Goal: Task Accomplishment & Management: Complete application form

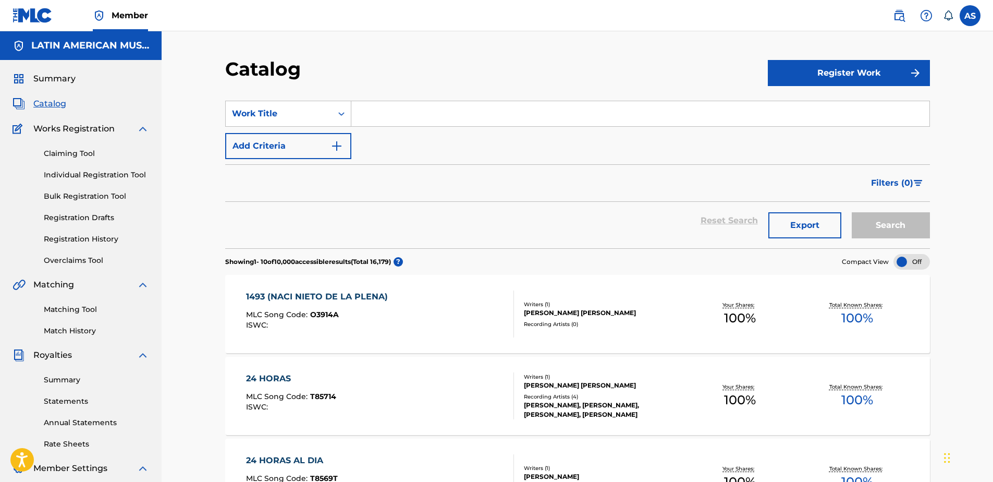
click at [74, 311] on link "Matching Tool" at bounding box center [96, 309] width 105 height 11
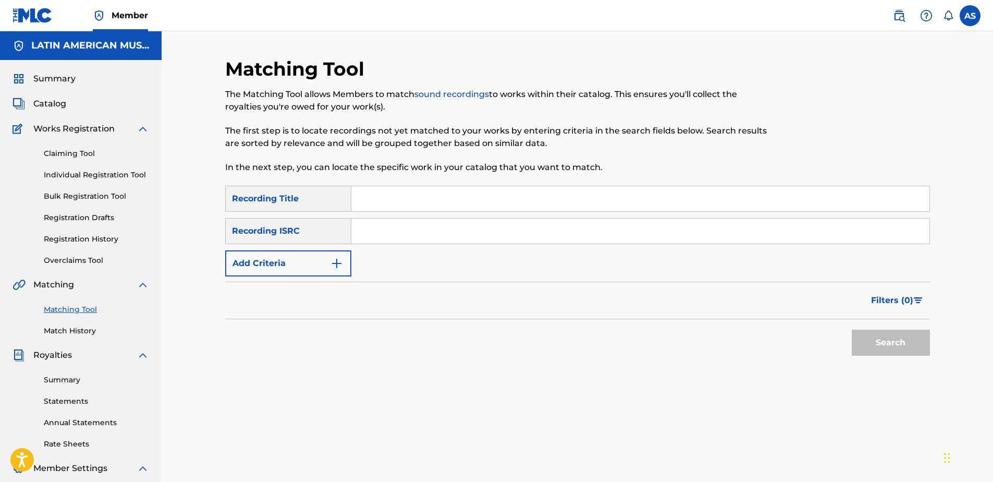
click at [413, 198] on input "Search Form" at bounding box center [640, 198] width 578 height 25
type input "callate"
drag, startPoint x: 278, startPoint y: 265, endPoint x: 283, endPoint y: 263, distance: 5.6
click at [281, 263] on button "Add Criteria" at bounding box center [288, 263] width 126 height 26
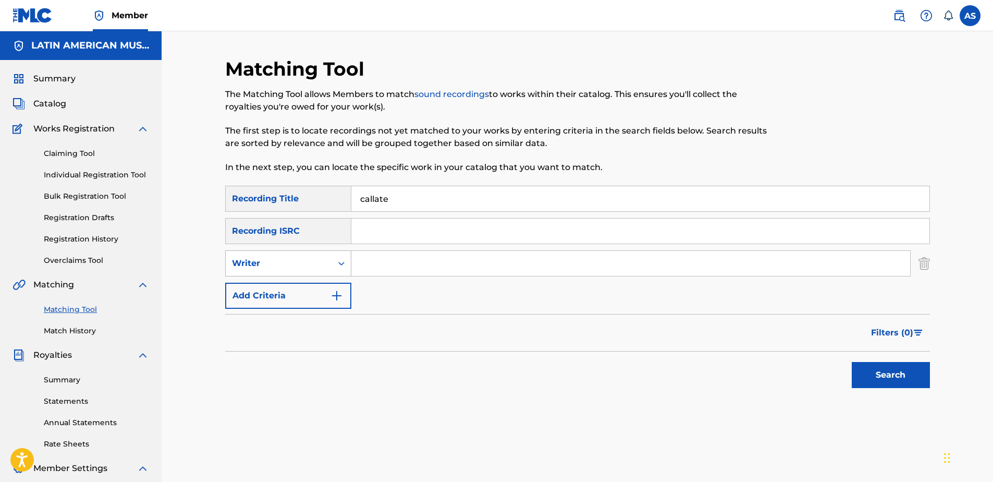
click at [281, 261] on div "Writer" at bounding box center [279, 263] width 94 height 13
click at [274, 288] on div "Recording Artist" at bounding box center [288, 289] width 125 height 26
drag, startPoint x: 369, startPoint y: 264, endPoint x: 370, endPoint y: 257, distance: 6.8
click at [369, 264] on input "Search Form" at bounding box center [630, 263] width 559 height 25
type input "[PERSON_NAME]"
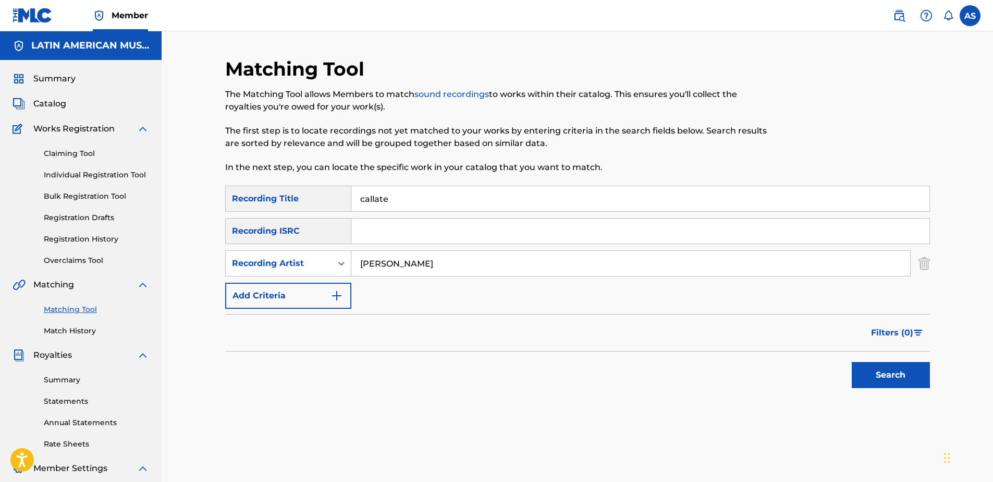
click at [852, 362] on button "Search" at bounding box center [891, 375] width 78 height 26
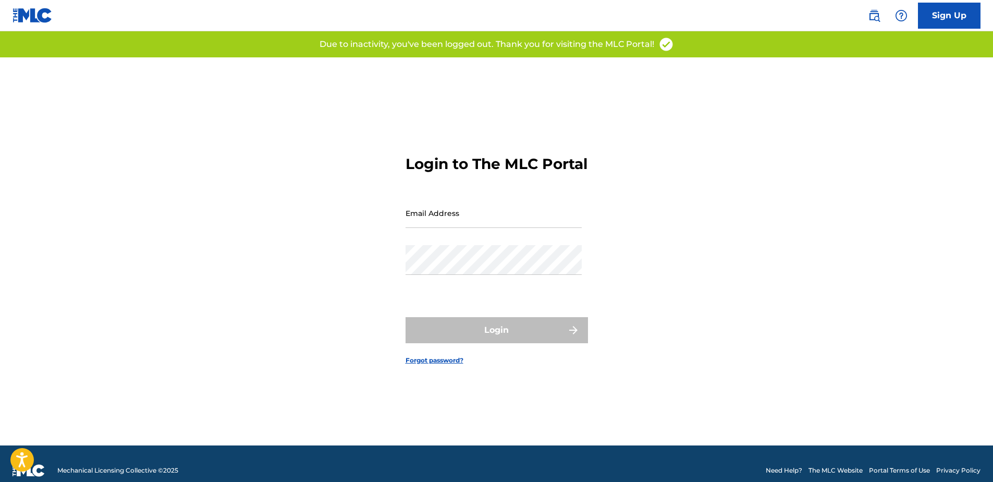
type input "[EMAIL_ADDRESS][DOMAIN_NAME]"
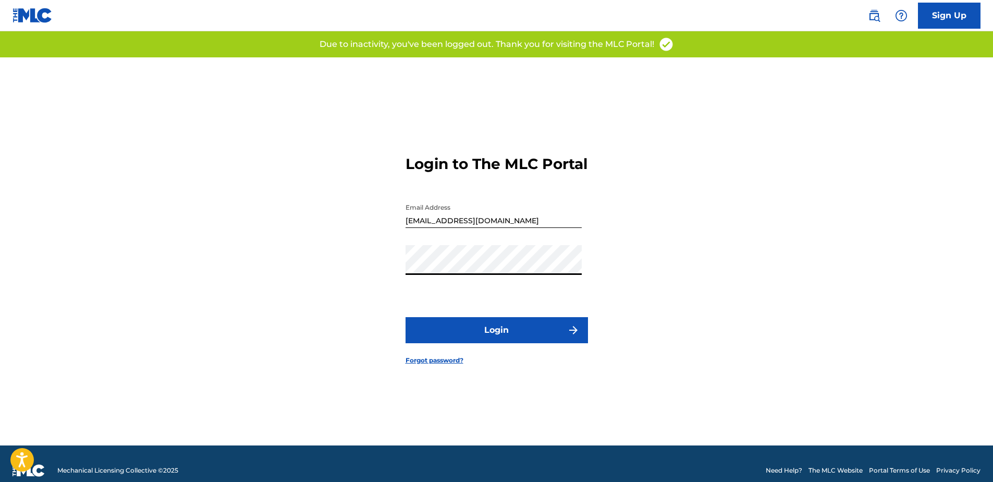
click at [719, 278] on div "Login to The MLC Portal Email Address asuarez@acemla.com Password Login Forgot …" at bounding box center [497, 251] width 730 height 388
click at [464, 339] on button "Login" at bounding box center [497, 330] width 182 height 26
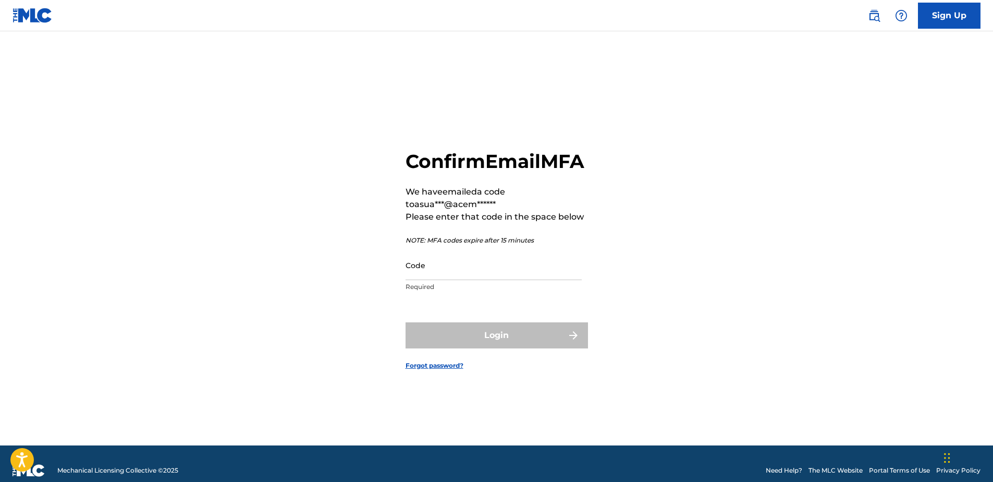
click at [80, 315] on main "Confirm Email MFA We have emailed a code to asua***@acem****** Please enter tha…" at bounding box center [496, 238] width 993 height 414
click at [439, 280] on input "Code" at bounding box center [494, 265] width 176 height 30
paste input "365546"
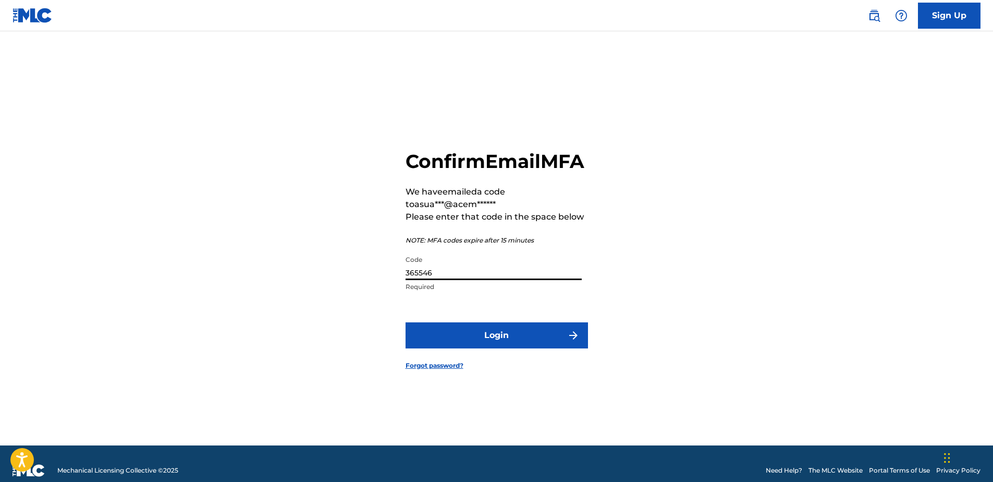
type input "365546"
click at [450, 345] on button "Login" at bounding box center [497, 335] width 182 height 26
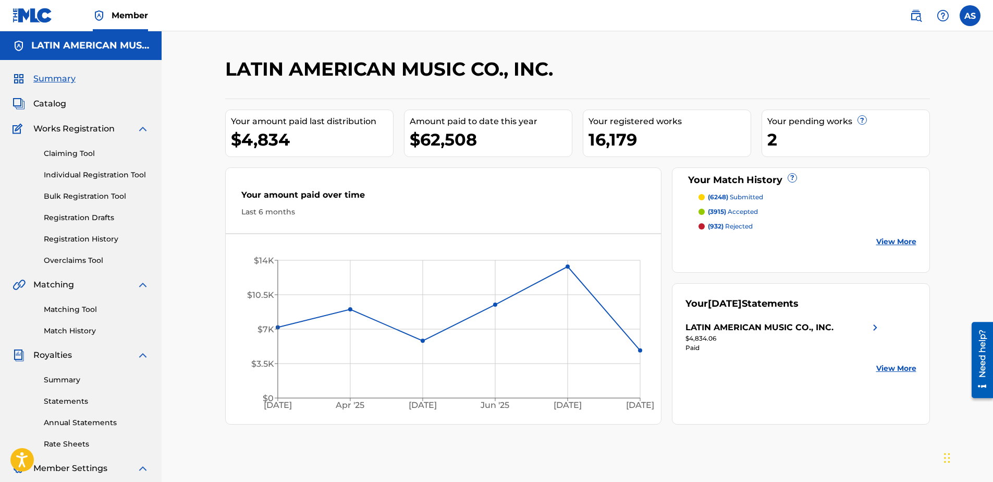
click at [69, 309] on link "Matching Tool" at bounding box center [96, 309] width 105 height 11
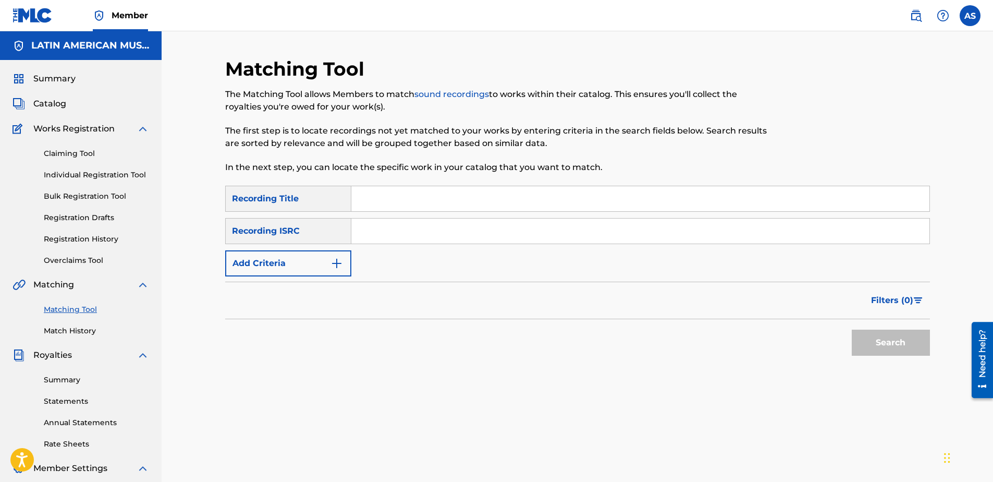
drag, startPoint x: 386, startPoint y: 213, endPoint x: 383, endPoint y: 207, distance: 6.1
click at [386, 212] on div "SearchWithCriteriaaedffdd5-8737-4562-88ee-3ad867a99c5a Recording Title SearchWi…" at bounding box center [577, 231] width 705 height 91
click at [382, 207] on input "Search Form" at bounding box center [640, 198] width 578 height 25
type input "callate"
click at [328, 261] on button "Add Criteria" at bounding box center [288, 263] width 126 height 26
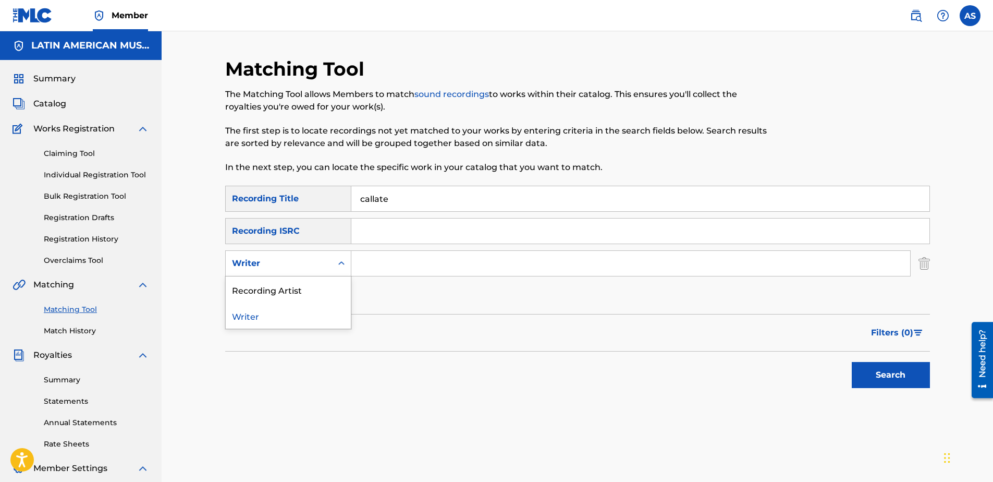
click at [279, 268] on div "Writer" at bounding box center [279, 263] width 94 height 13
click at [292, 294] on div "Recording Artist" at bounding box center [288, 289] width 125 height 26
drag, startPoint x: 384, startPoint y: 261, endPoint x: 384, endPoint y: 251, distance: 9.4
click at [384, 261] on input "Search Form" at bounding box center [630, 263] width 559 height 25
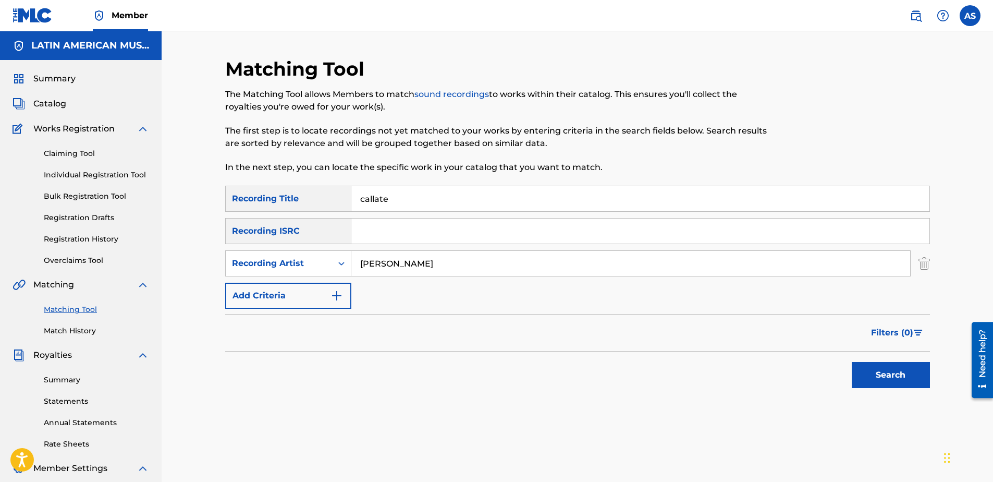
type input "[PERSON_NAME]"
click at [877, 375] on button "Search" at bounding box center [891, 375] width 78 height 26
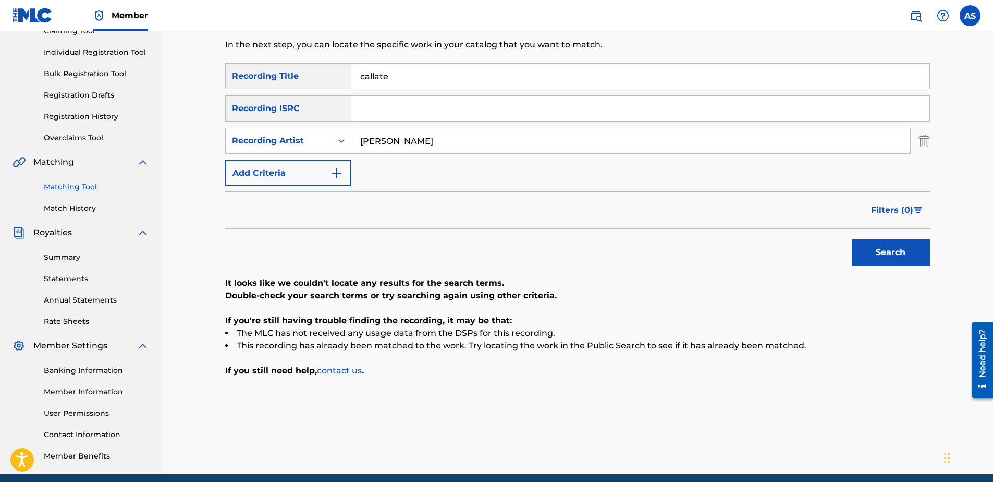
scroll to position [104, 0]
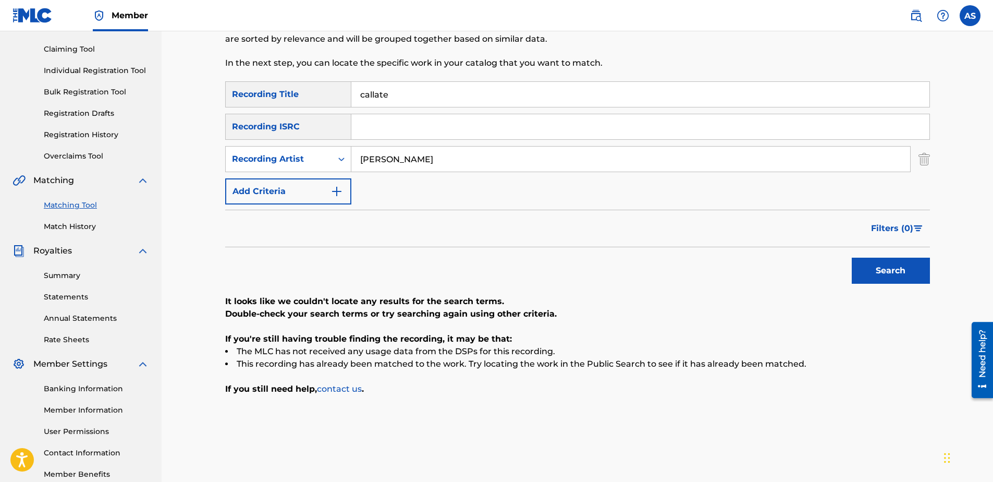
drag, startPoint x: 387, startPoint y: 103, endPoint x: 315, endPoint y: 102, distance: 72.5
click at [321, 103] on div "SearchWithCriteriaaedffdd5-8737-4562-88ee-3ad867a99c5a Recording Title callate" at bounding box center [577, 94] width 705 height 26
click at [901, 276] on button "Search" at bounding box center [891, 270] width 78 height 26
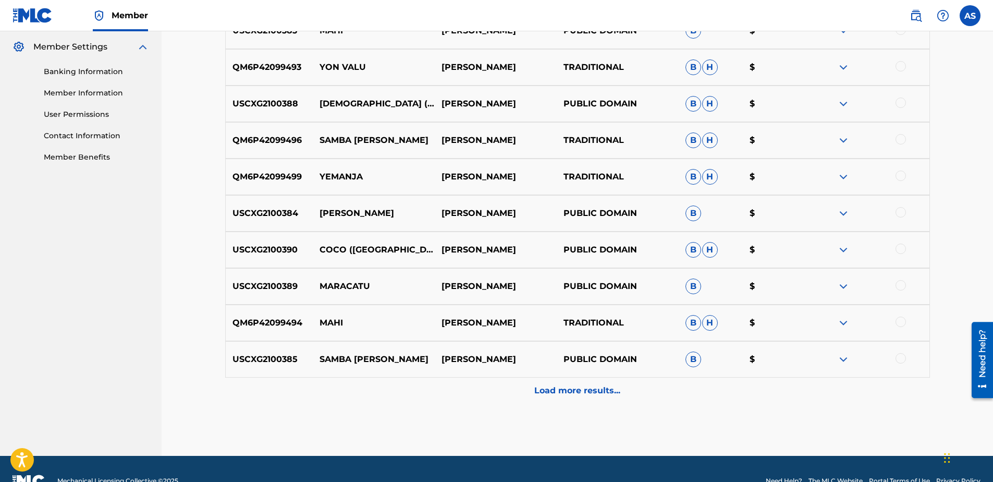
scroll to position [445, 0]
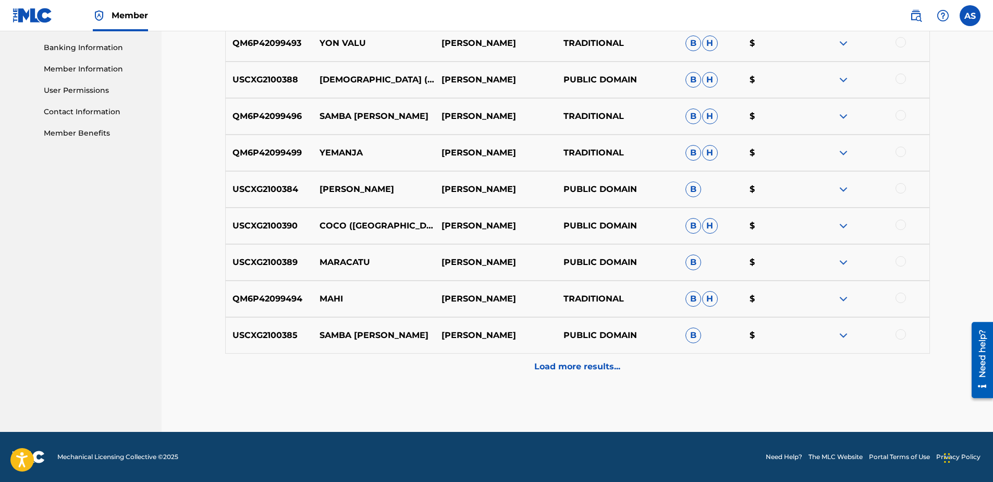
click at [562, 371] on p "Load more results..." at bounding box center [577, 366] width 86 height 13
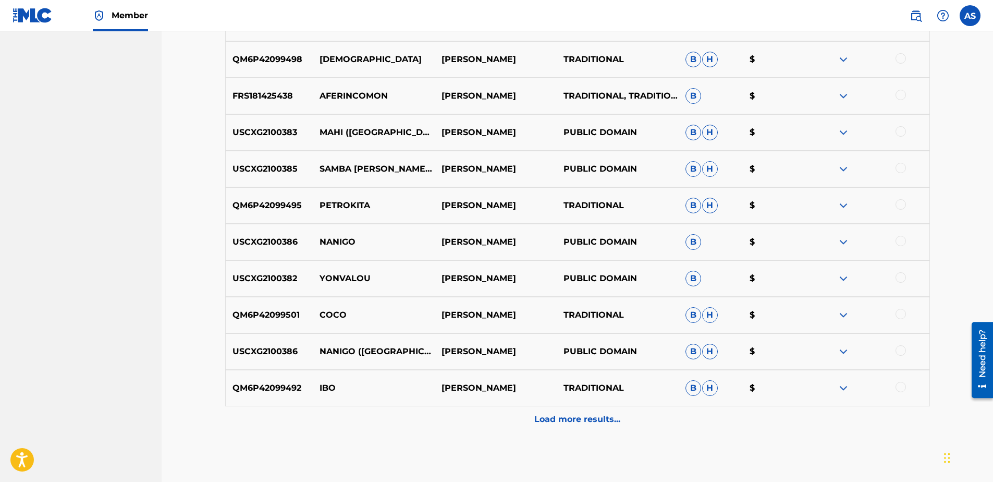
scroll to position [758, 0]
click at [567, 423] on p "Load more results..." at bounding box center [577, 418] width 86 height 13
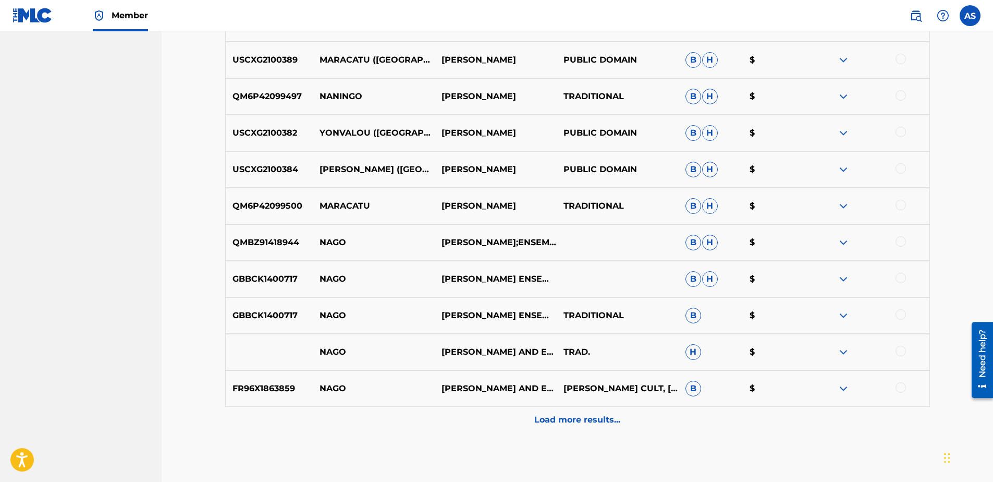
scroll to position [1123, 0]
click at [569, 425] on div "Load more results..." at bounding box center [577, 419] width 705 height 26
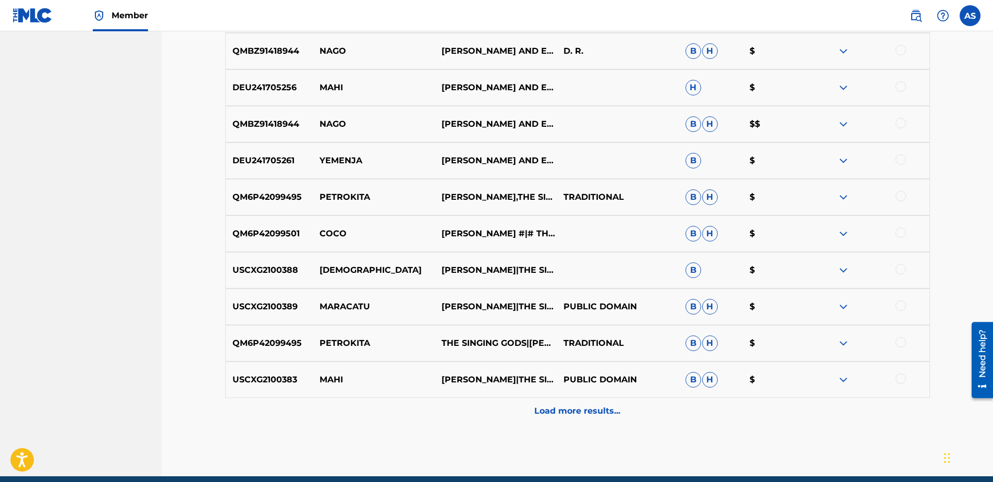
scroll to position [1540, 0]
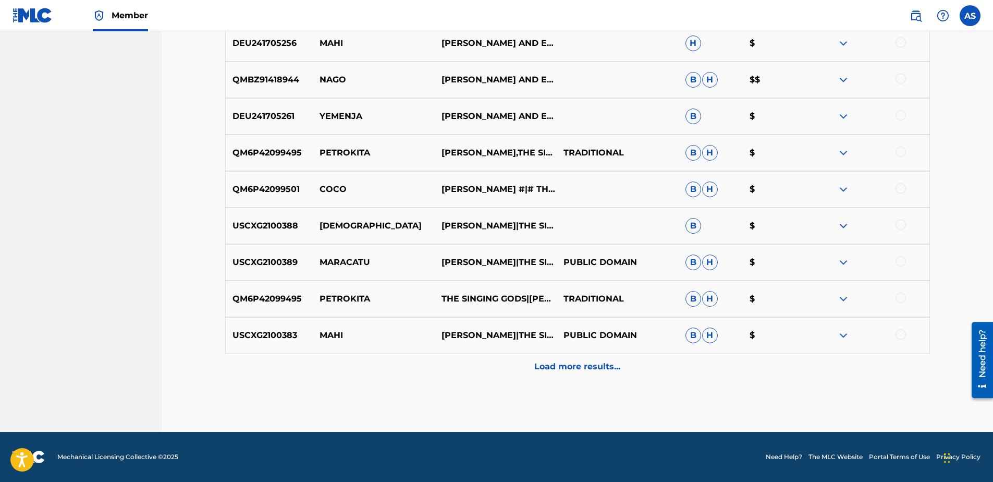
click at [567, 377] on div "Load more results..." at bounding box center [577, 366] width 705 height 26
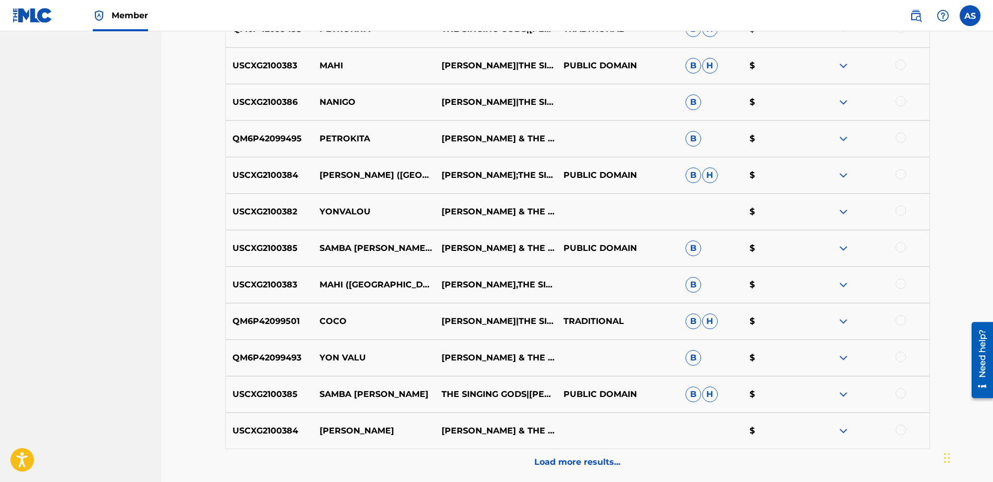
scroll to position [1905, 0]
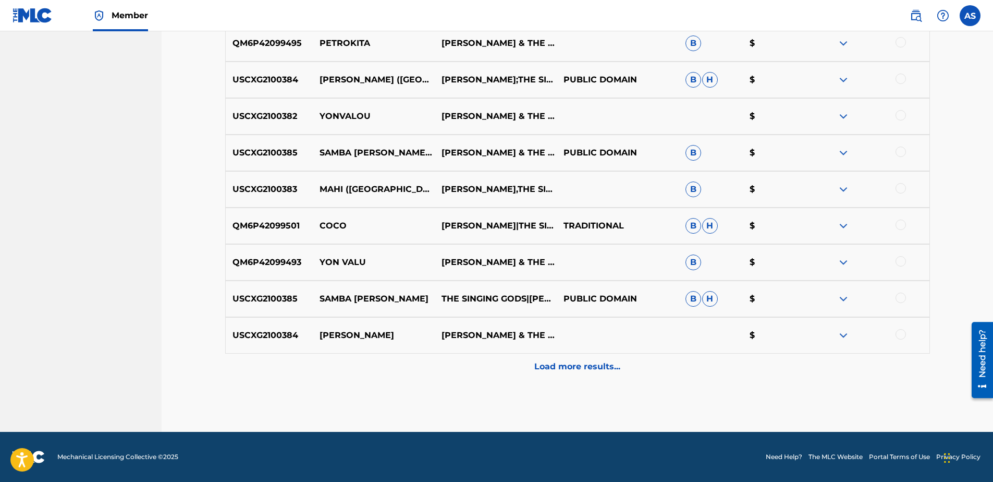
click at [569, 371] on p "Load more results..." at bounding box center [577, 366] width 86 height 13
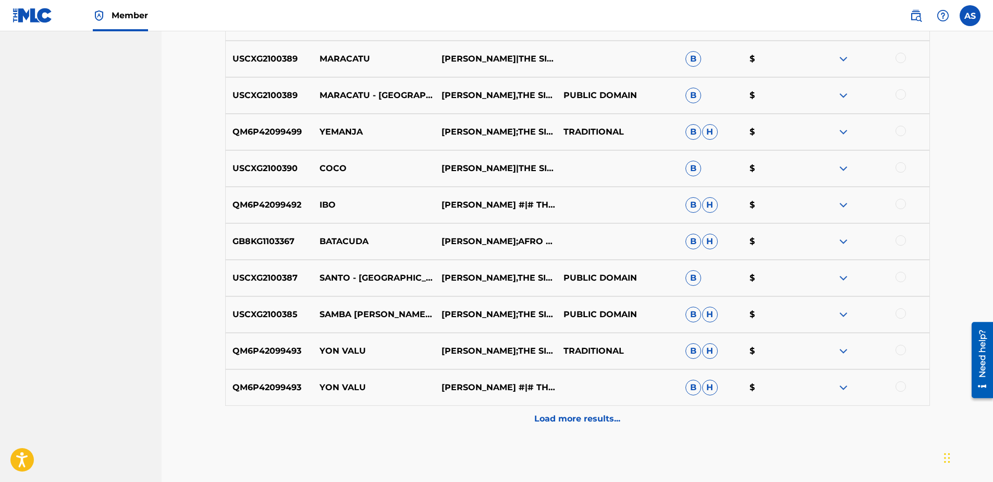
click at [578, 416] on p "Load more results..." at bounding box center [577, 418] width 86 height 13
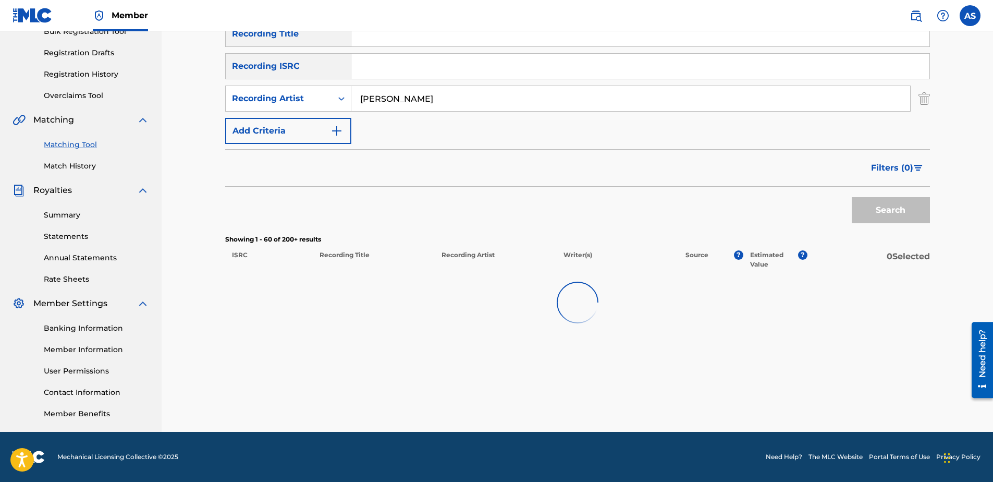
scroll to position [2217, 0]
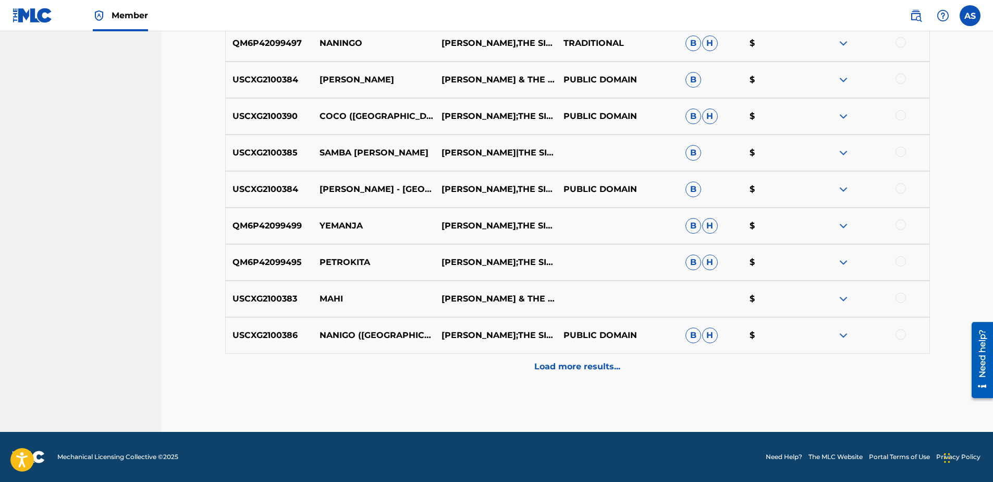
click at [563, 376] on div "Load more results..." at bounding box center [577, 366] width 705 height 26
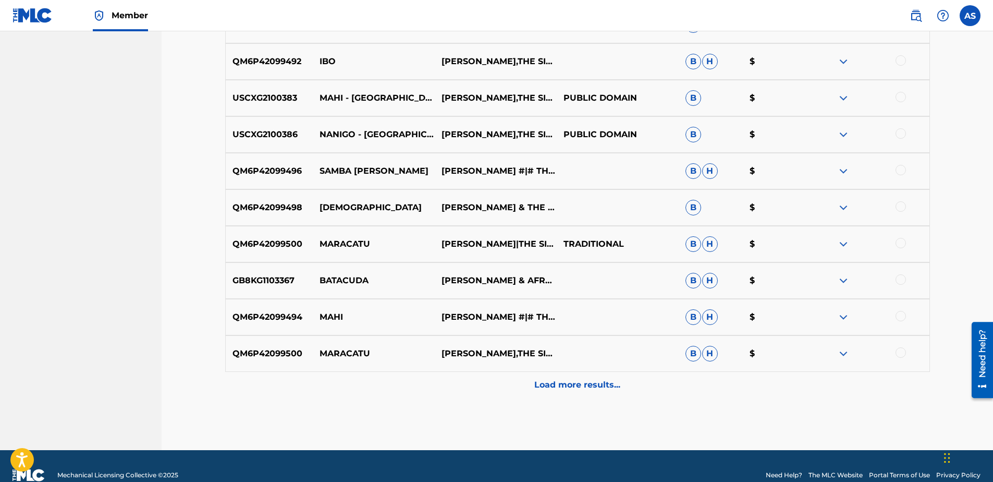
scroll to position [2999, 0]
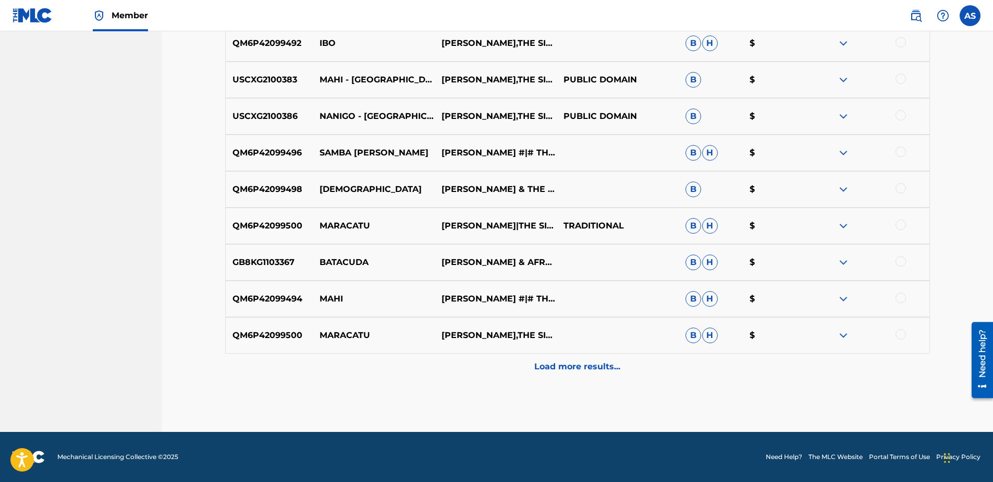
click at [550, 370] on p "Load more results..." at bounding box center [577, 366] width 86 height 13
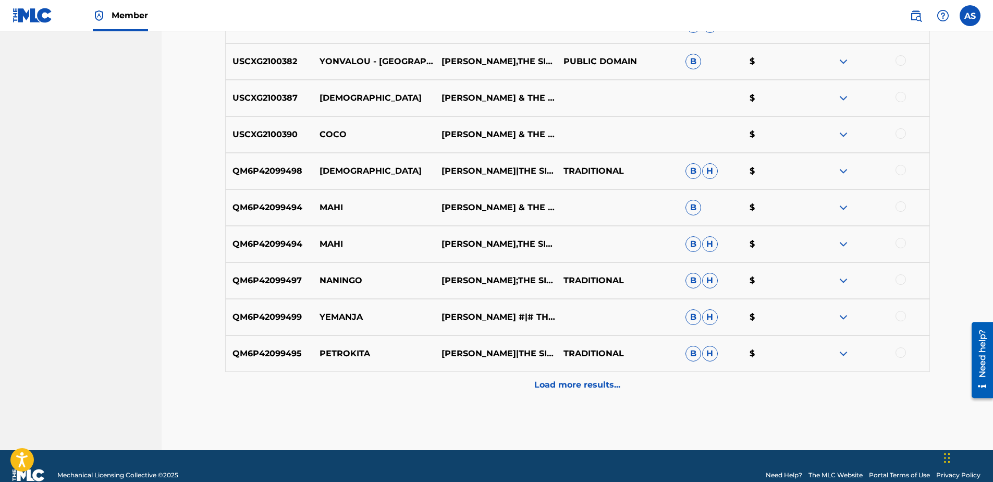
scroll to position [3364, 0]
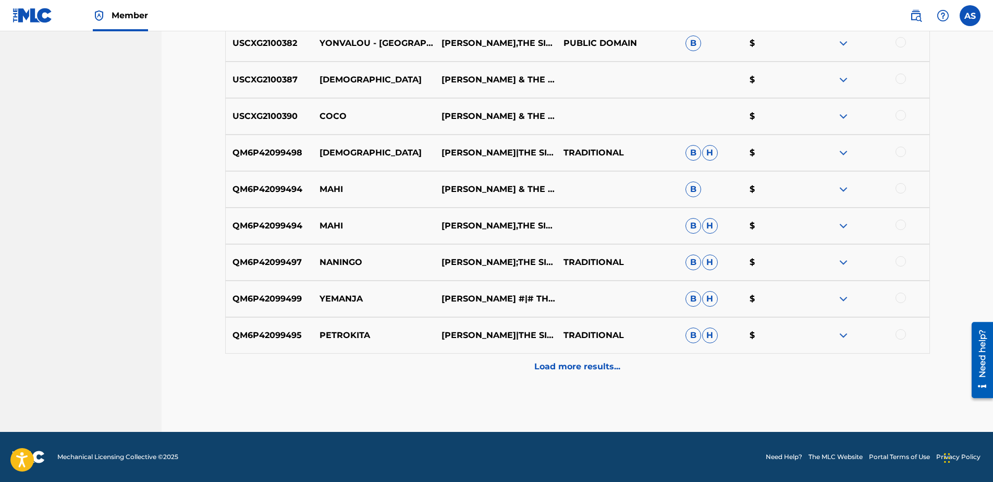
click at [569, 371] on p "Load more results..." at bounding box center [577, 366] width 86 height 13
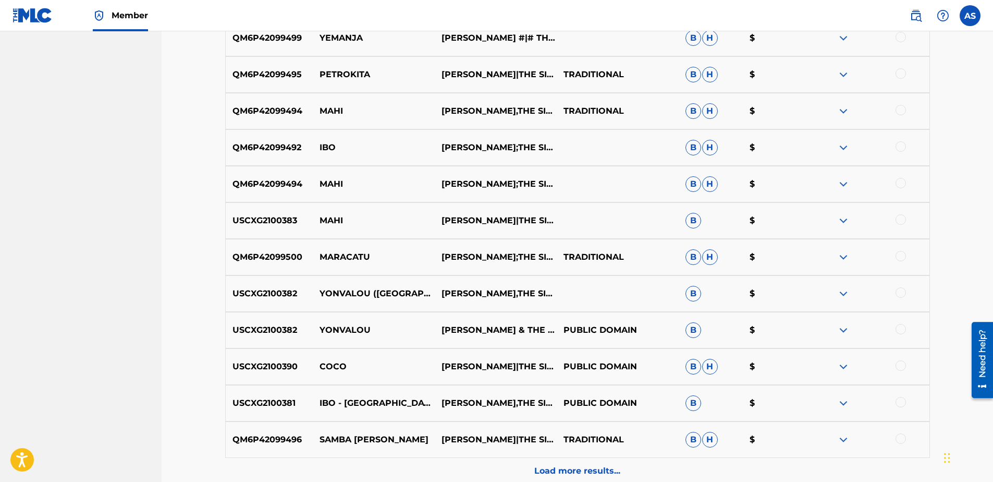
scroll to position [3677, 0]
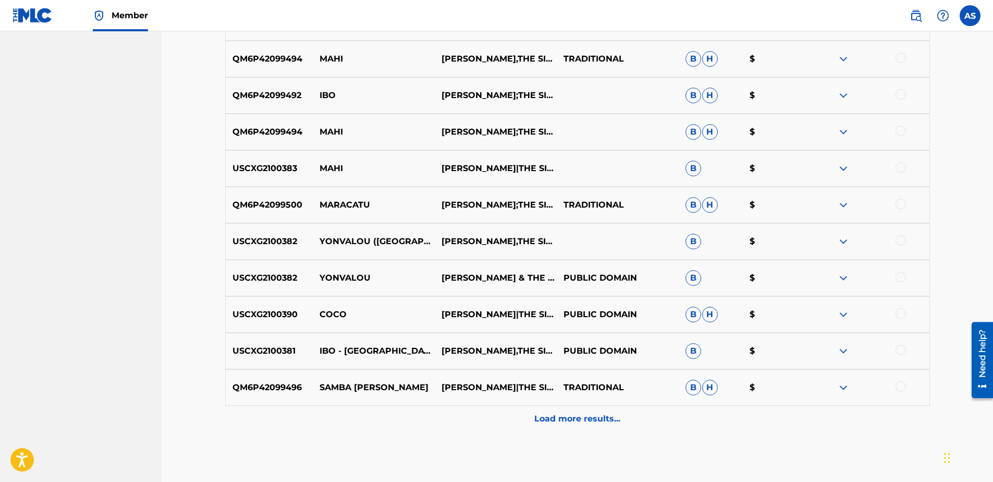
click at [563, 421] on p "Load more results..." at bounding box center [577, 418] width 86 height 13
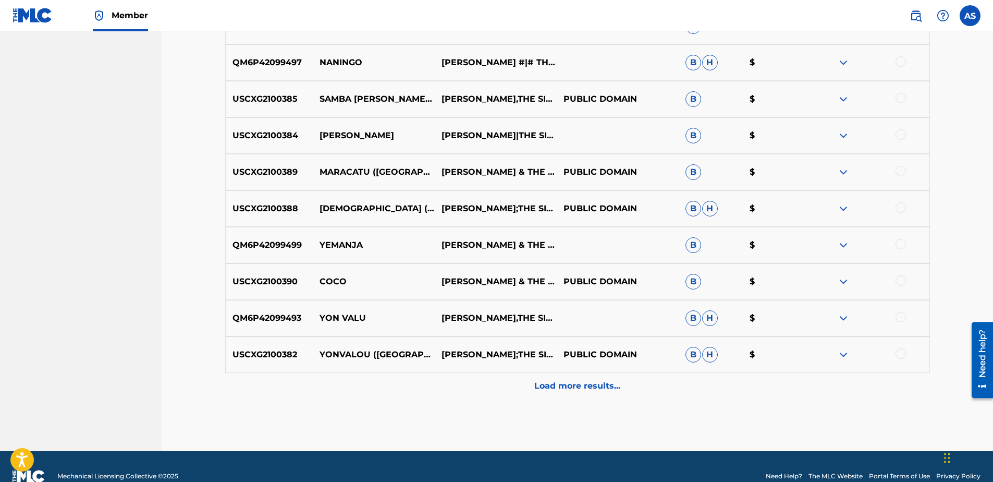
scroll to position [4094, 0]
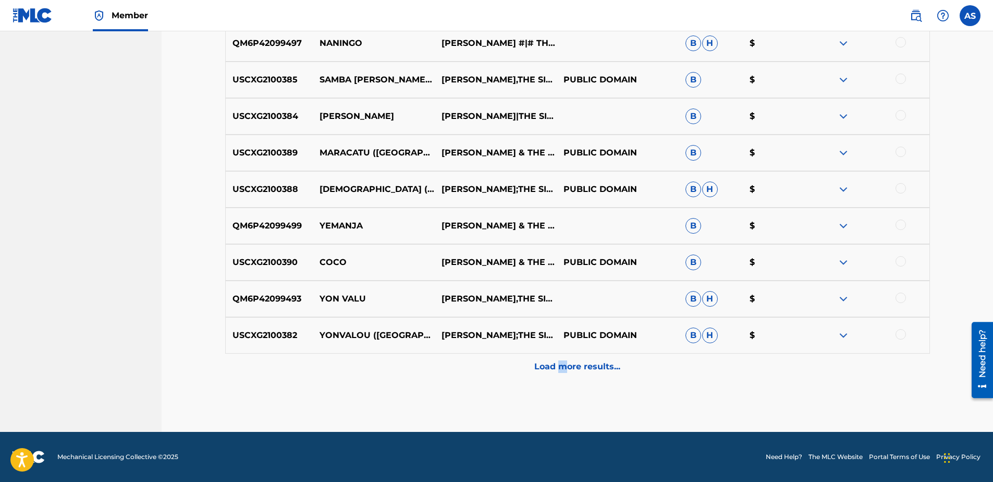
click at [563, 369] on p "Load more results..." at bounding box center [577, 366] width 86 height 13
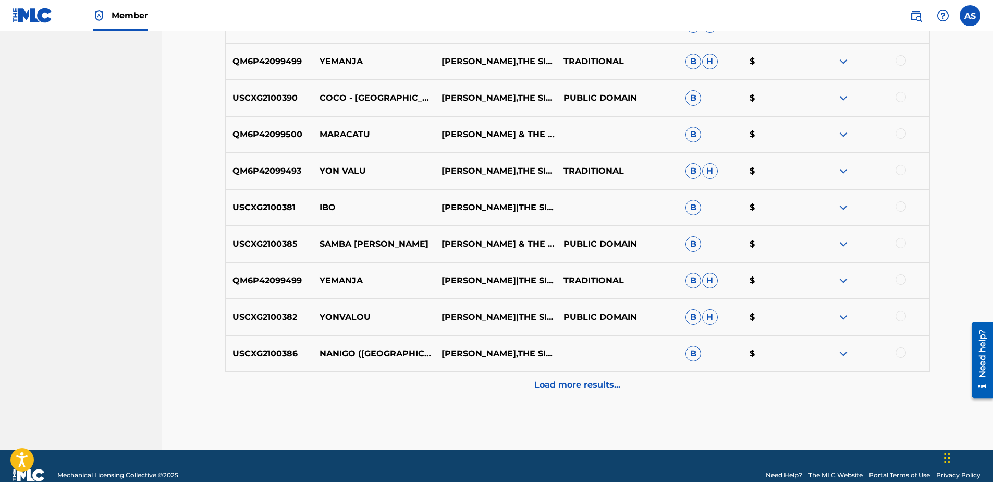
scroll to position [4459, 0]
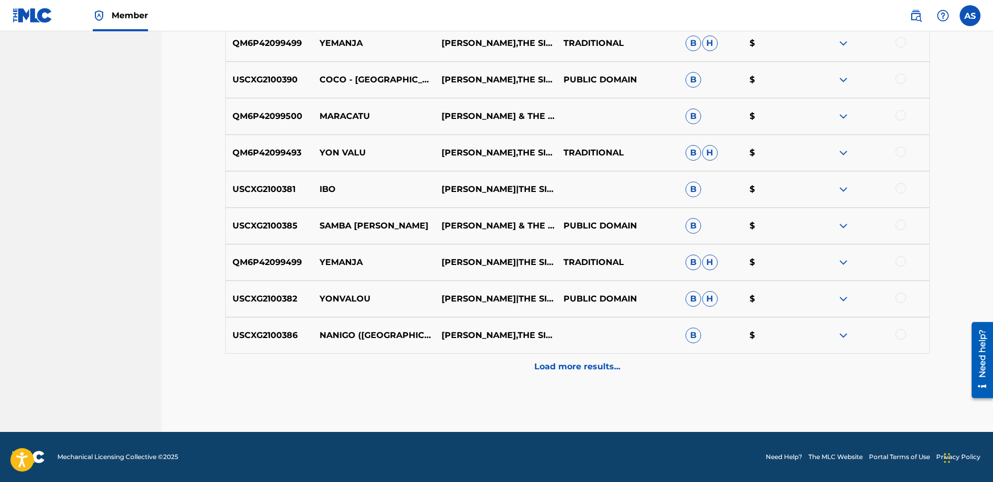
click at [541, 370] on p "Load more results..." at bounding box center [577, 366] width 86 height 13
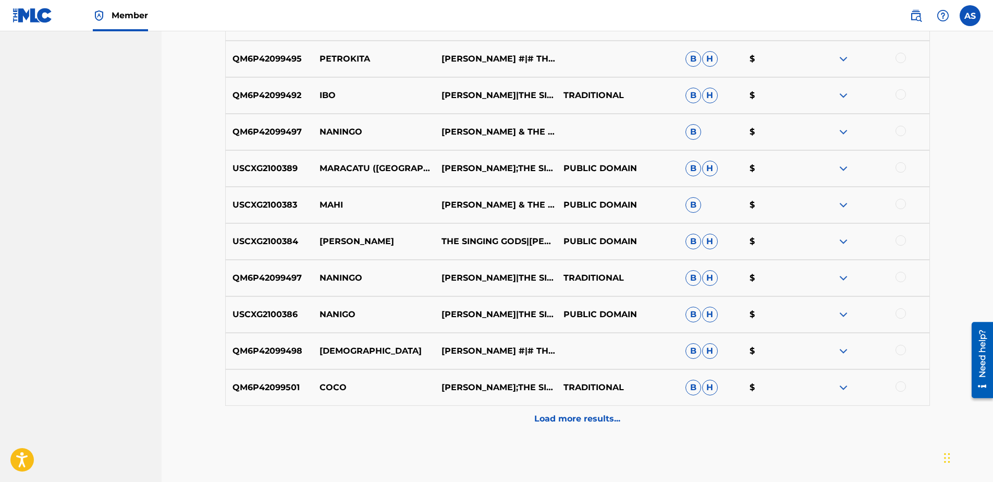
click at [569, 420] on p "Load more results..." at bounding box center [577, 418] width 86 height 13
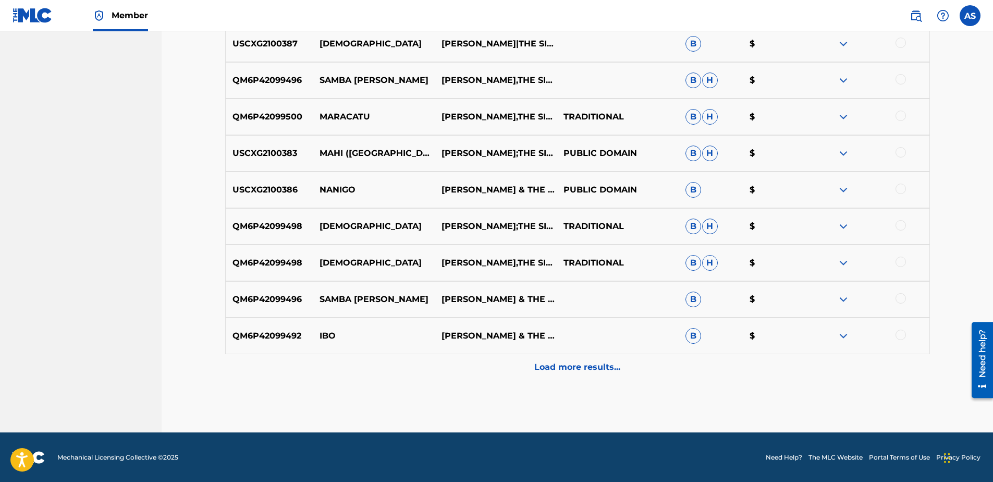
scroll to position [5188, 0]
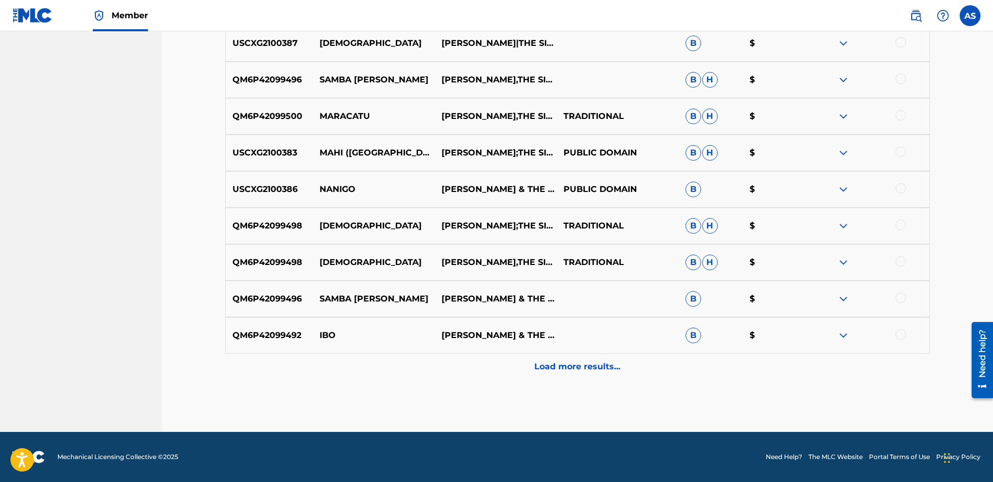
click at [551, 368] on p "Load more results..." at bounding box center [577, 366] width 86 height 13
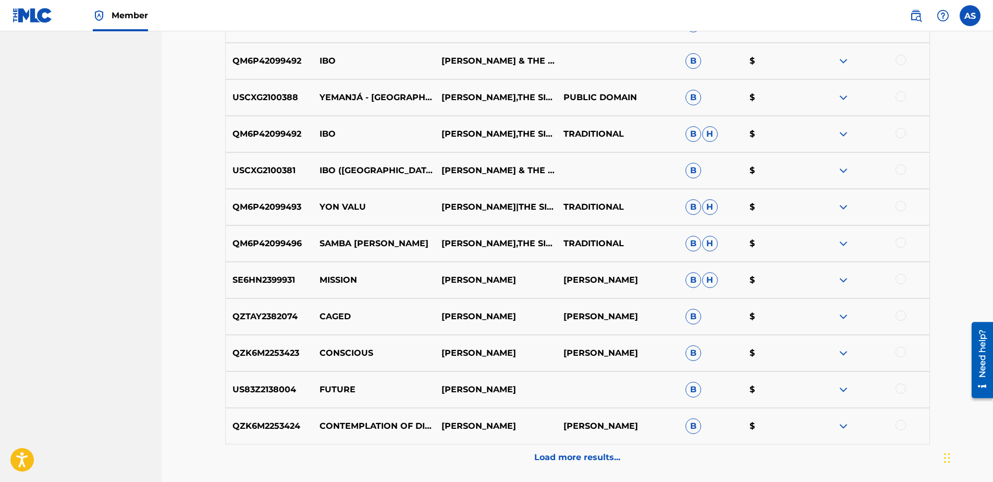
scroll to position [5553, 0]
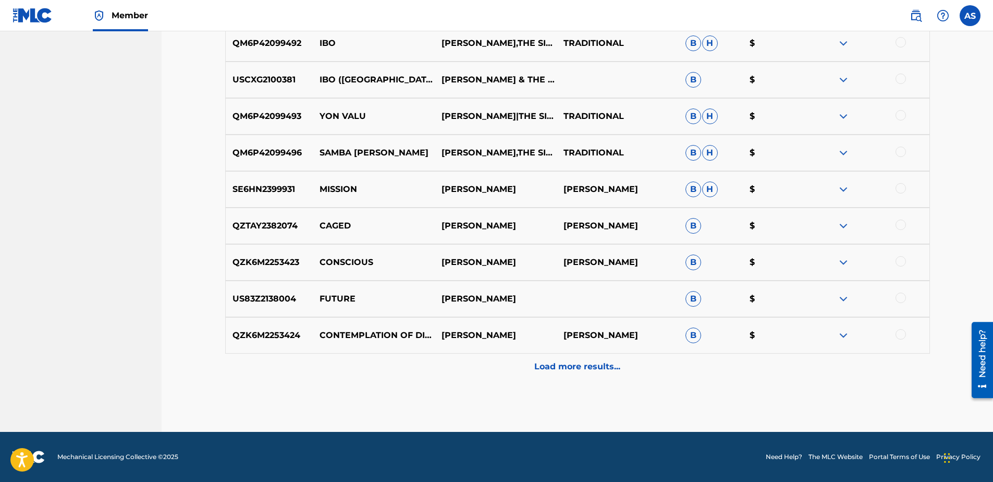
click at [568, 365] on p "Load more results..." at bounding box center [577, 366] width 86 height 13
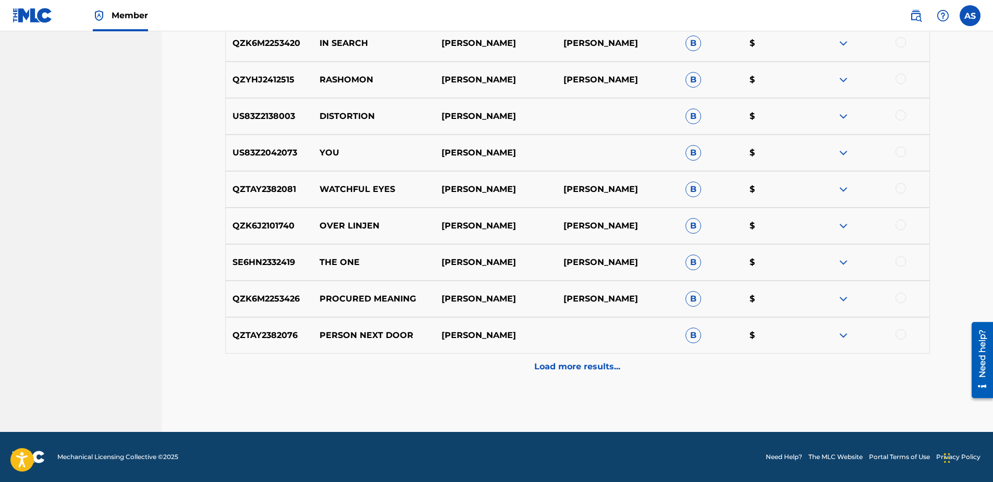
click at [574, 365] on p "Load more results..." at bounding box center [577, 366] width 86 height 13
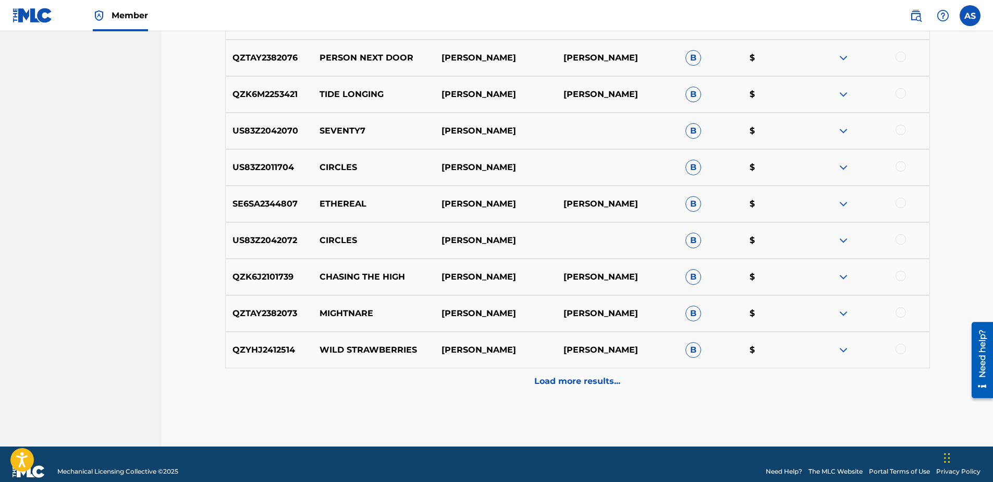
scroll to position [6283, 0]
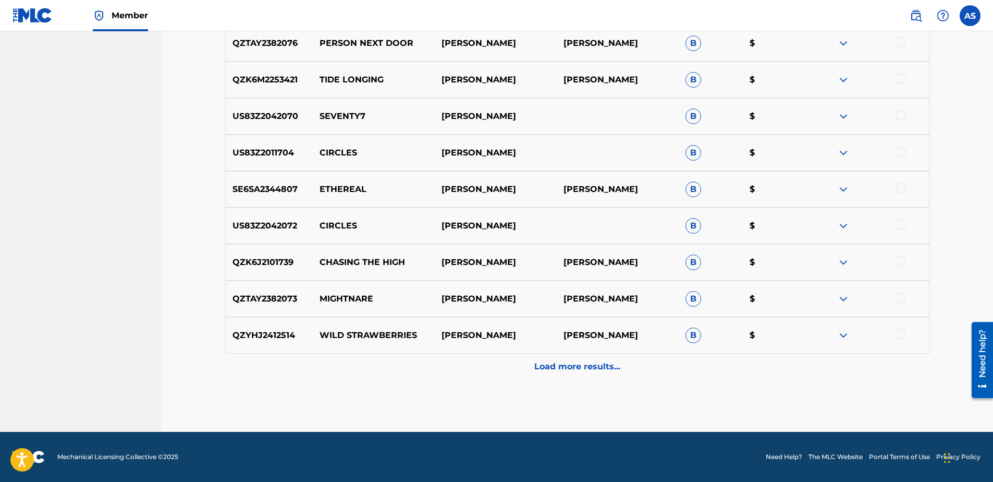
click at [582, 365] on p "Load more results..." at bounding box center [577, 366] width 86 height 13
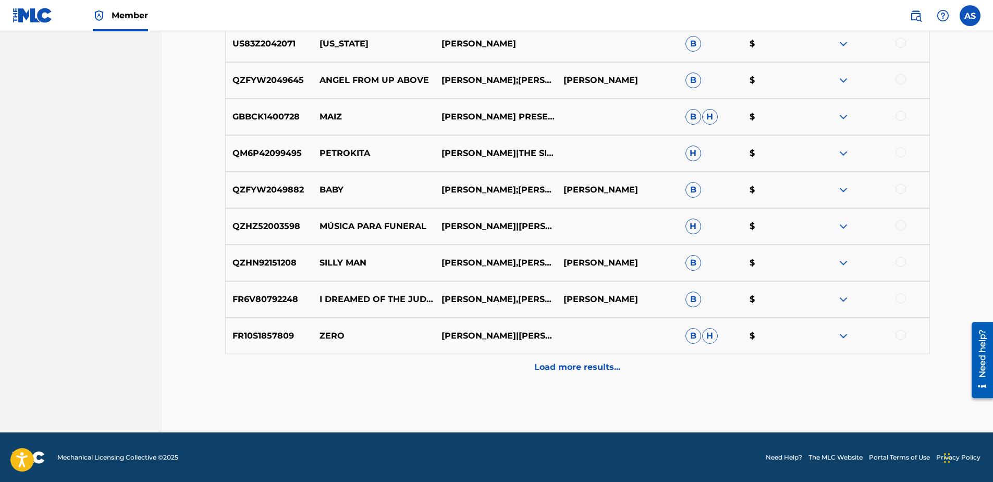
scroll to position [6648, 0]
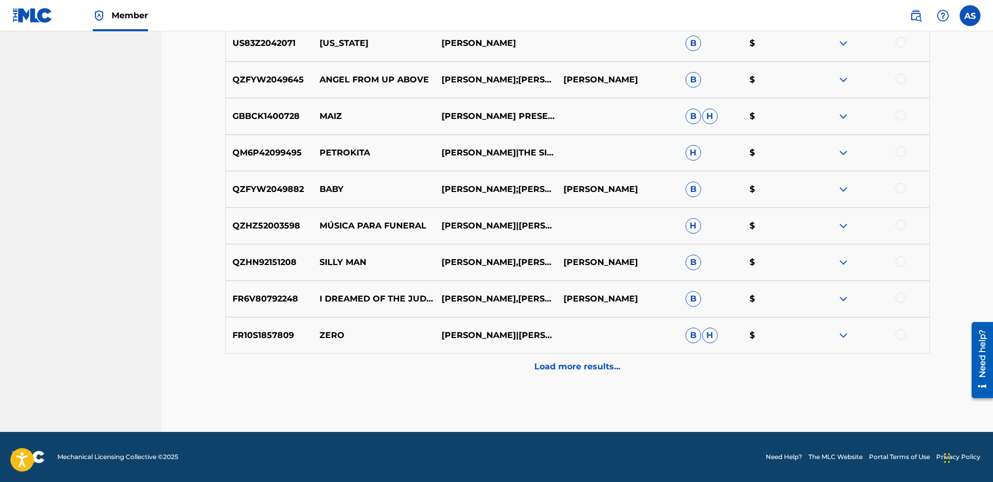
click at [571, 369] on p "Load more results..." at bounding box center [577, 366] width 86 height 13
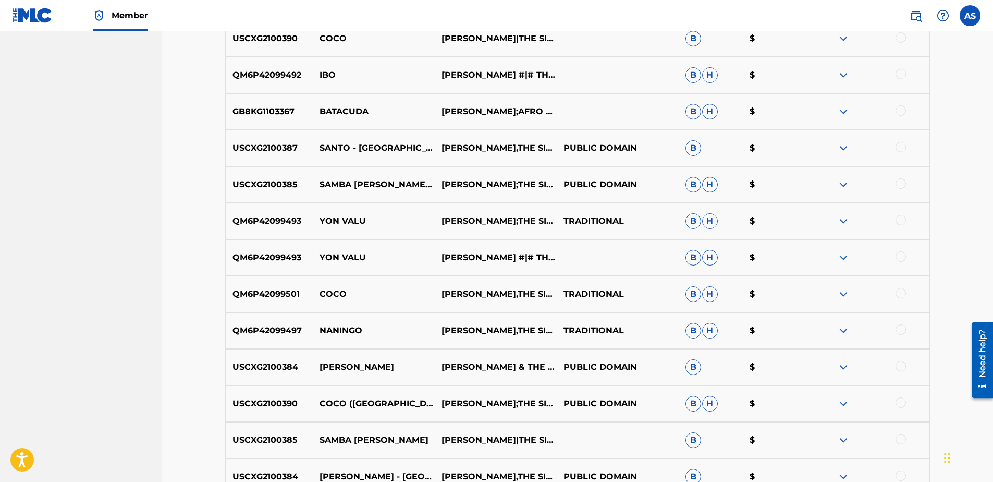
scroll to position [2322, 0]
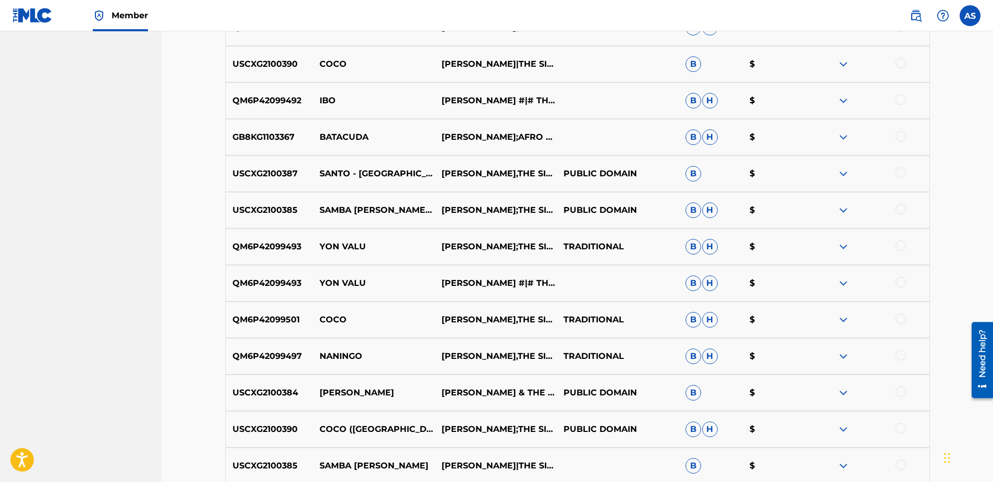
click at [912, 17] on img at bounding box center [916, 15] width 13 height 13
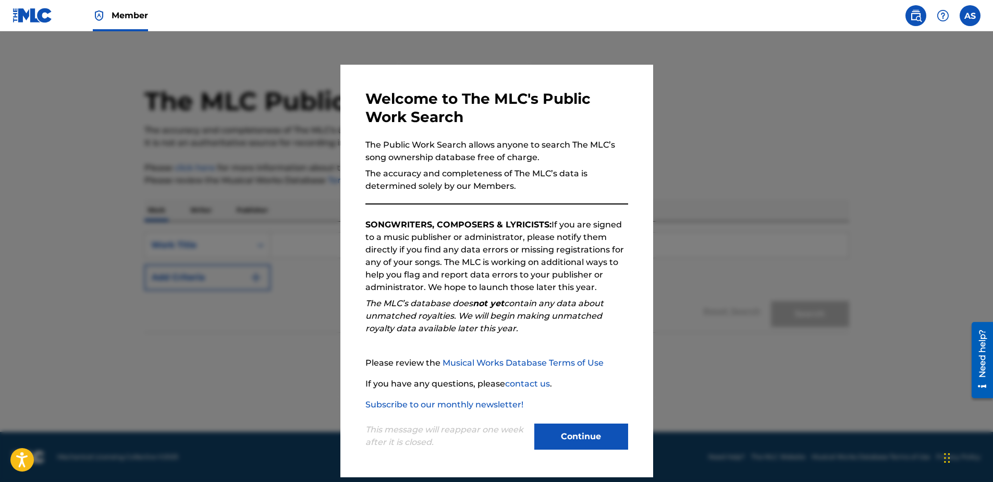
click at [581, 433] on button "Continue" at bounding box center [581, 436] width 94 height 26
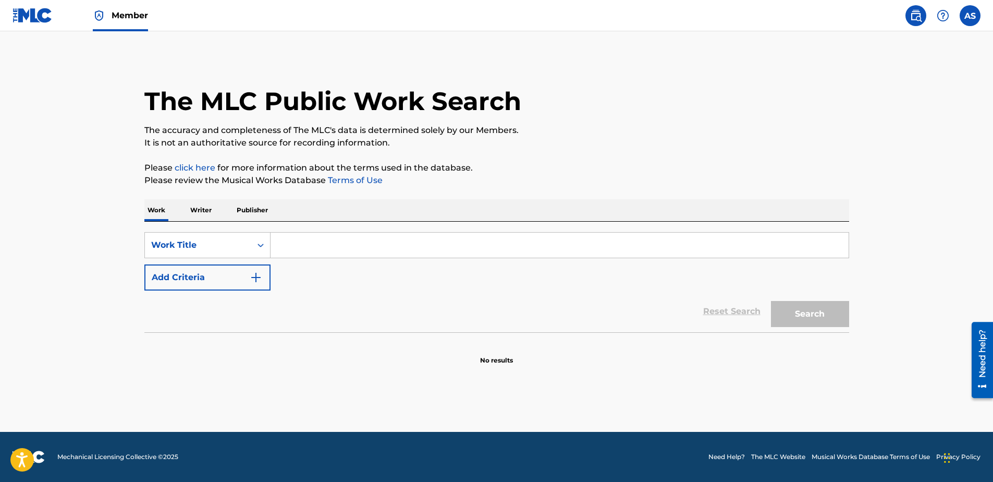
click at [200, 211] on p "Writer" at bounding box center [201, 210] width 28 height 22
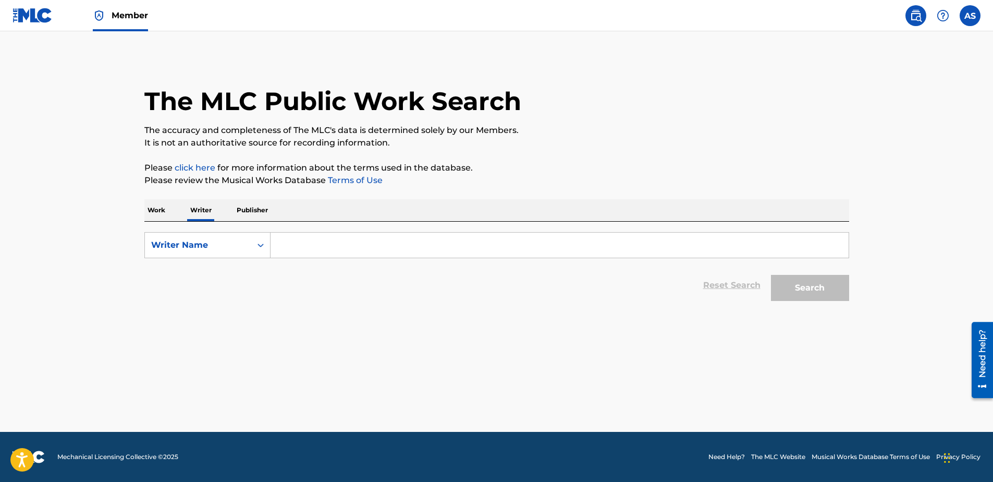
click at [315, 241] on input "Search Form" at bounding box center [560, 244] width 578 height 25
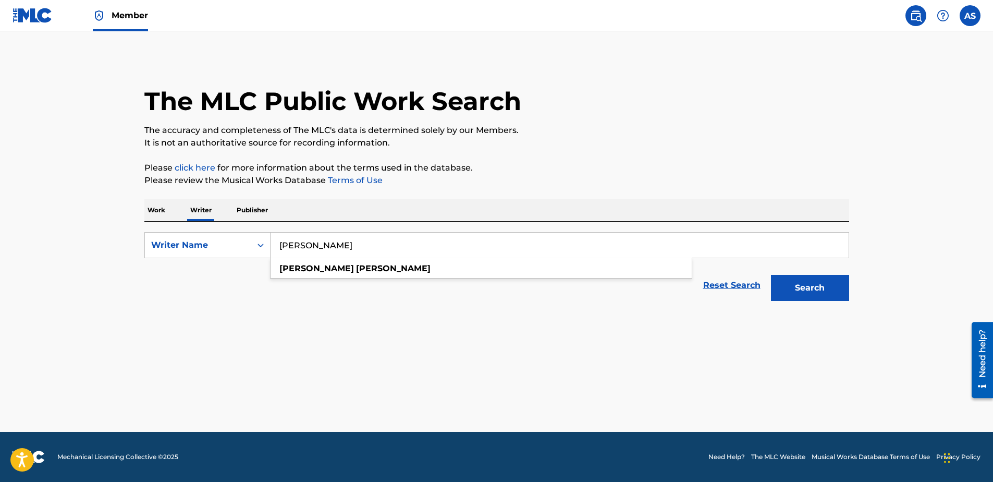
type input "CANDIDO VICENTY"
click at [771, 275] on button "Search" at bounding box center [810, 288] width 78 height 26
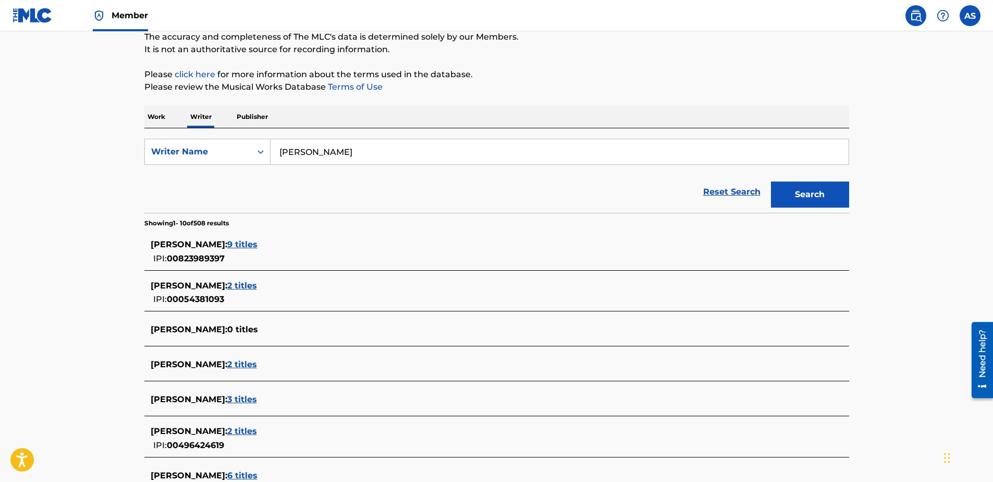
scroll to position [104, 0]
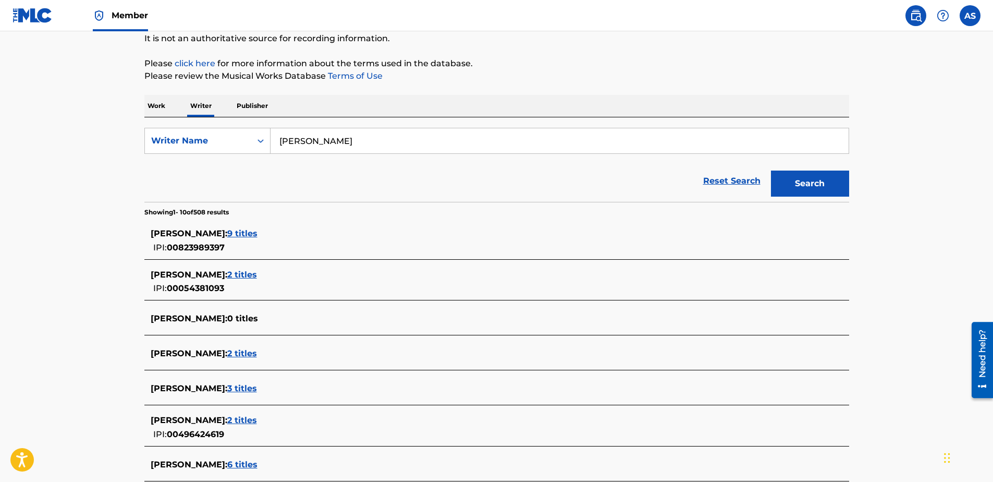
click at [253, 275] on span "2 titles" at bounding box center [242, 274] width 30 height 10
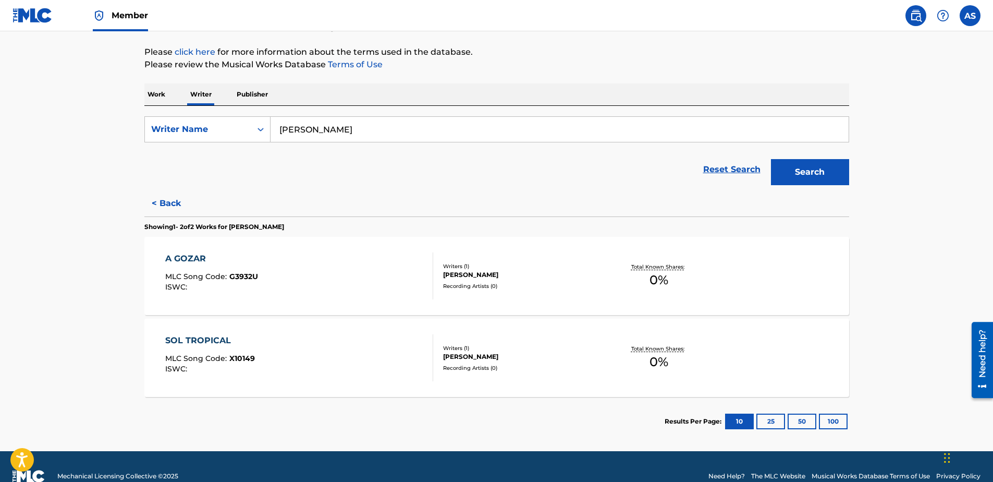
scroll to position [135, 0]
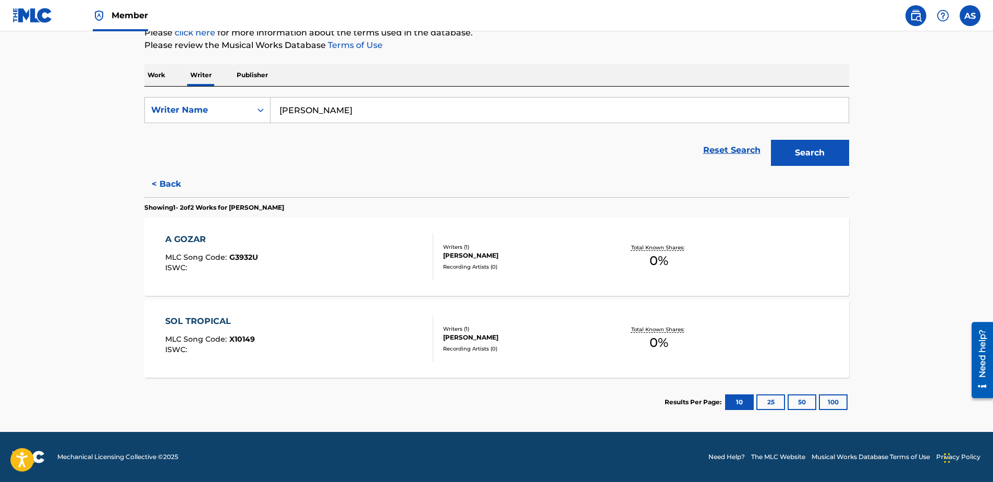
click at [345, 262] on div "A GOZAR MLC Song Code : G3932U ISWC :" at bounding box center [299, 256] width 268 height 47
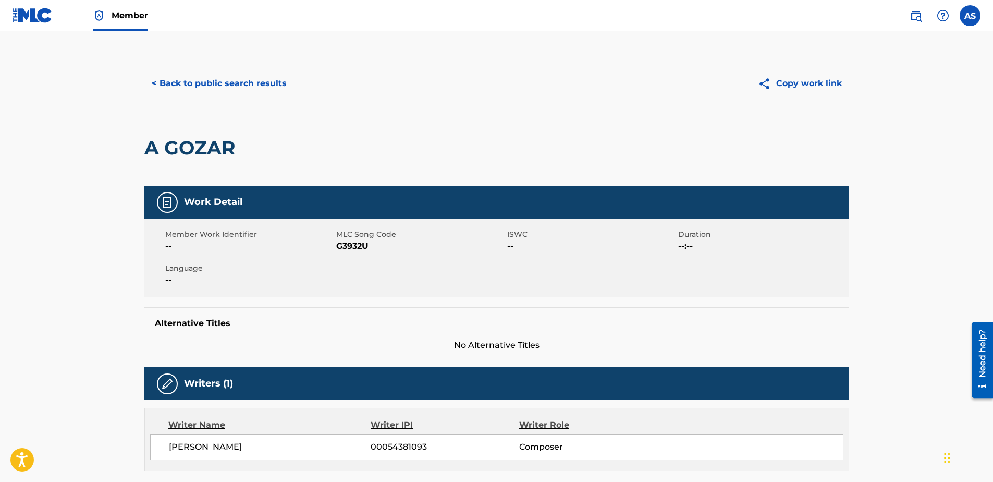
click at [199, 84] on button "< Back to public search results" at bounding box center [219, 83] width 150 height 26
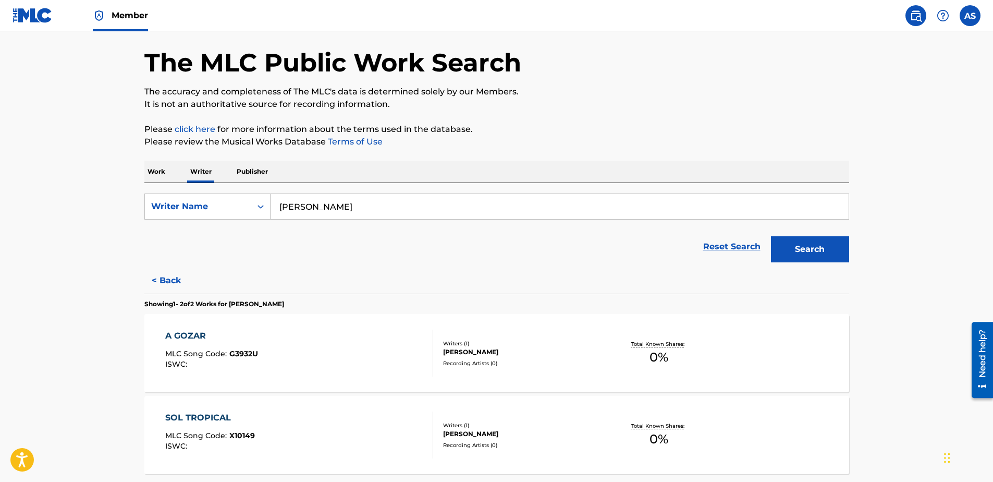
scroll to position [104, 0]
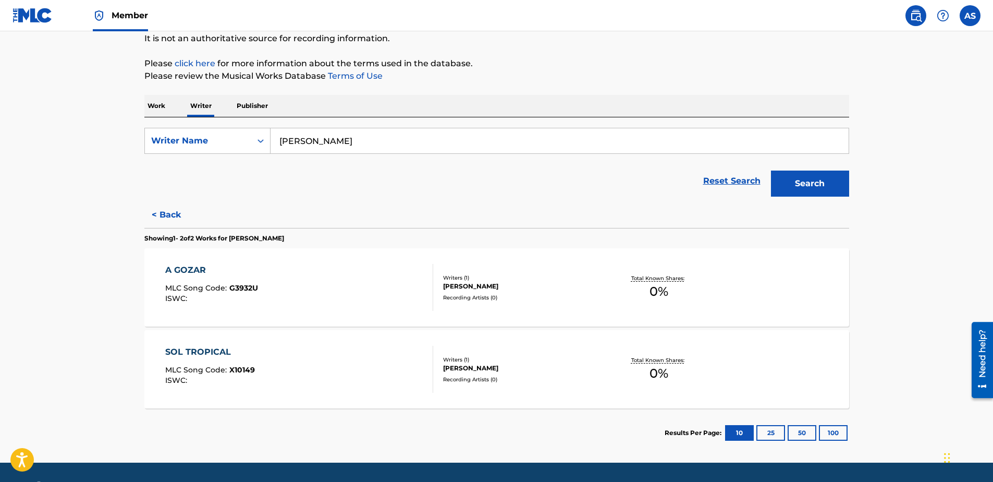
click at [403, 370] on div "SOL TROPICAL MLC Song Code : X10149 ISWC :" at bounding box center [299, 369] width 268 height 47
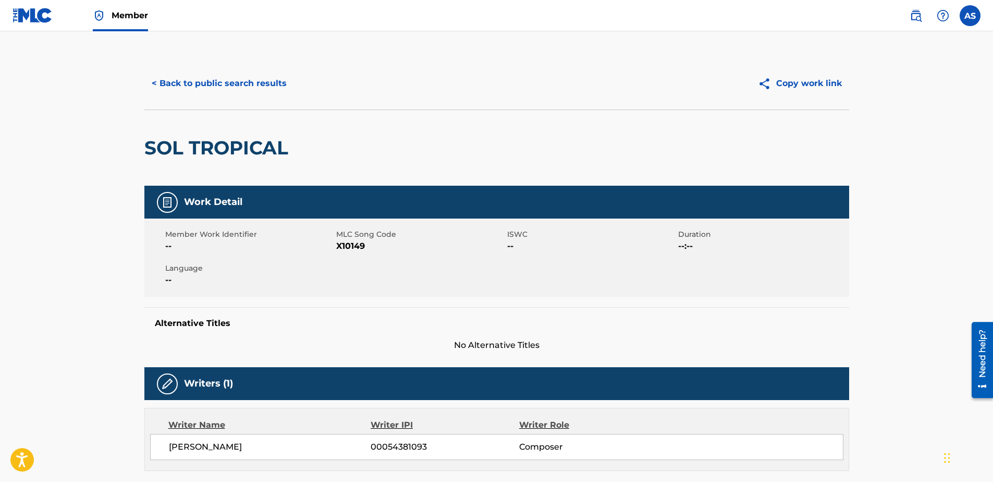
click at [240, 78] on button "< Back to public search results" at bounding box center [219, 83] width 150 height 26
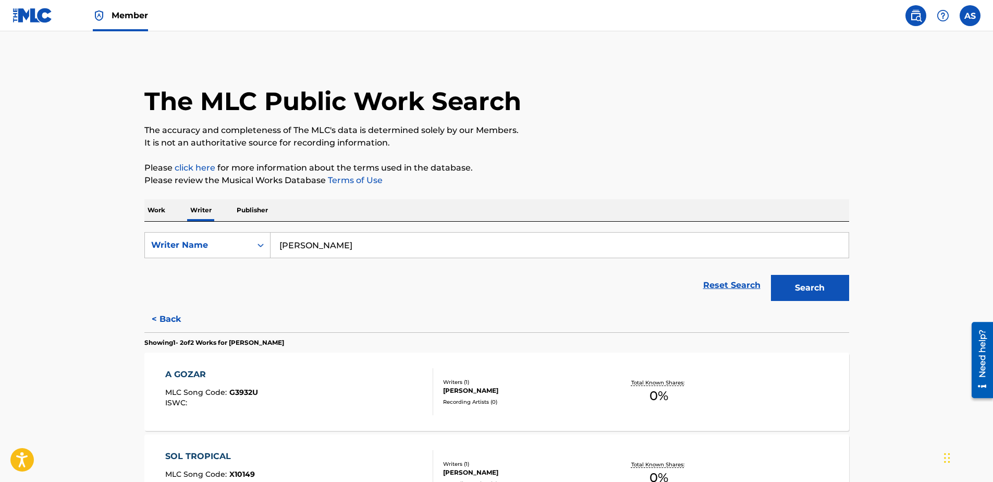
click at [128, 16] on span "Member" at bounding box center [130, 15] width 36 height 12
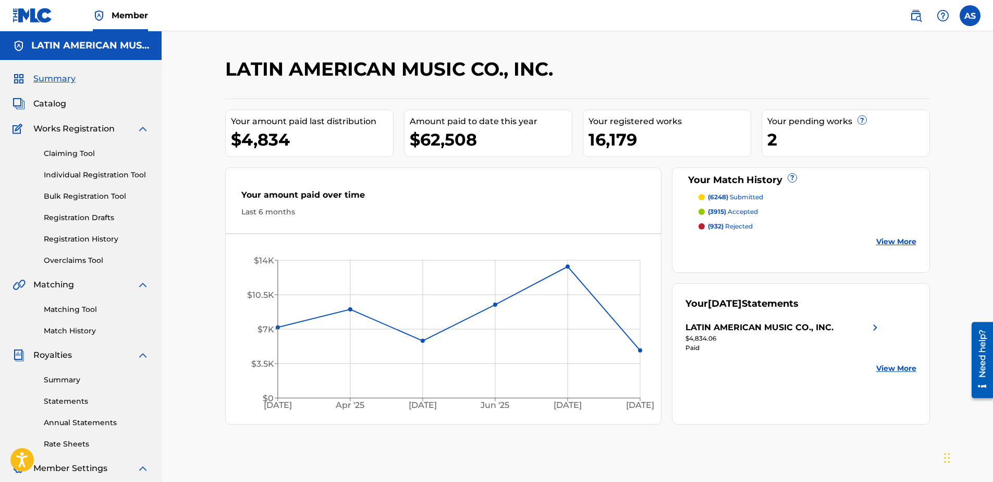
click at [66, 155] on link "Claiming Tool" at bounding box center [96, 153] width 105 height 11
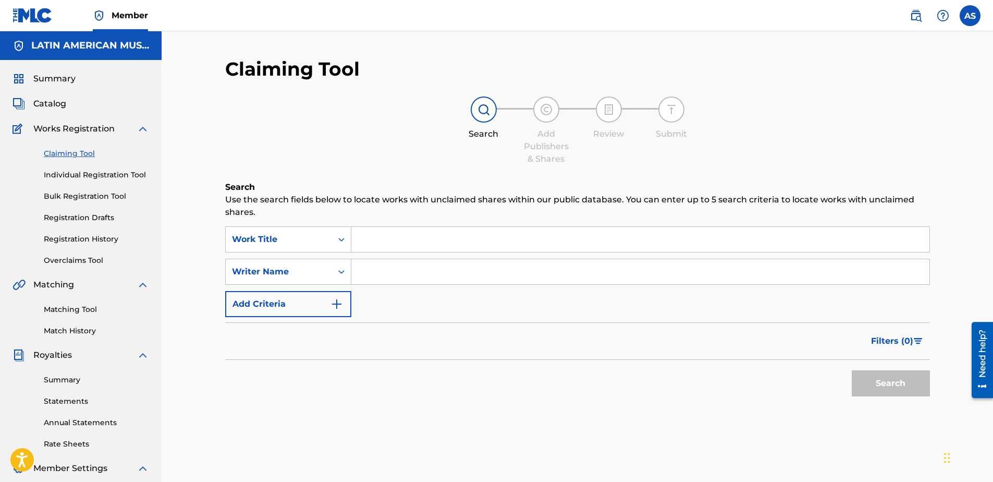
click at [361, 270] on input "Search Form" at bounding box center [640, 271] width 578 height 25
type input "CANDIDO VICENTY"
click at [852, 370] on button "Search" at bounding box center [891, 383] width 78 height 26
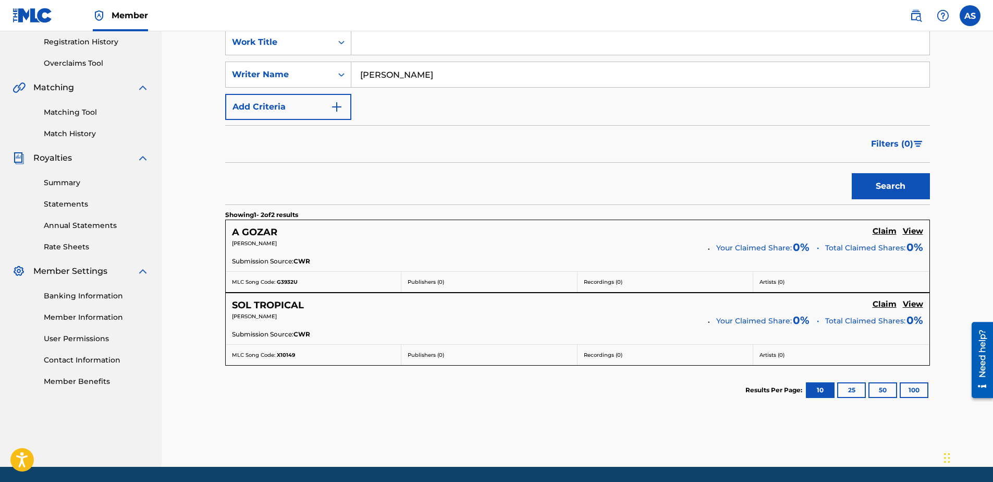
scroll to position [208, 0]
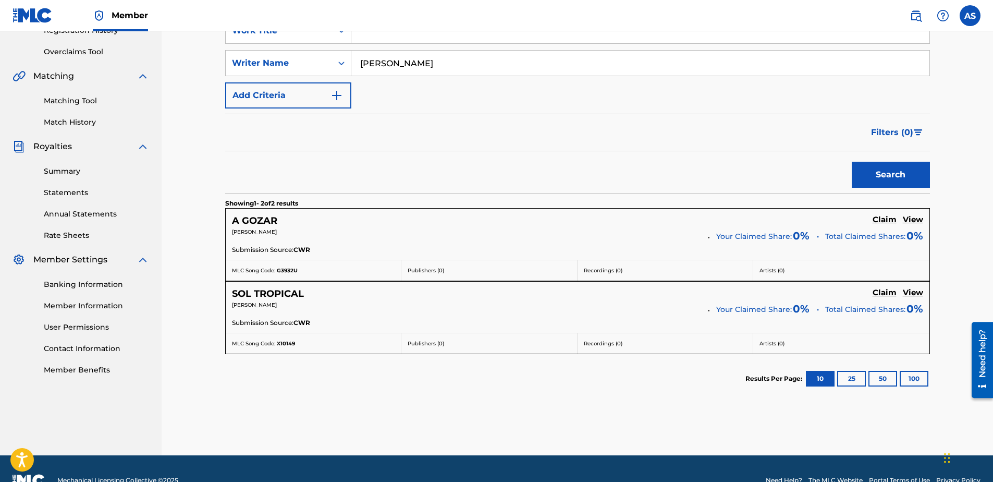
click at [886, 215] on h5 "Claim" at bounding box center [885, 220] width 24 height 10
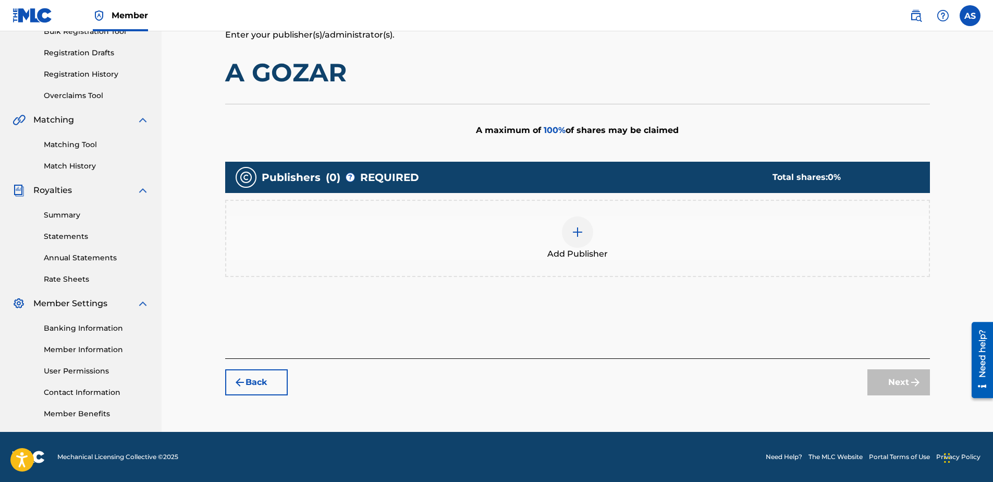
click at [586, 232] on div at bounding box center [577, 231] width 31 height 31
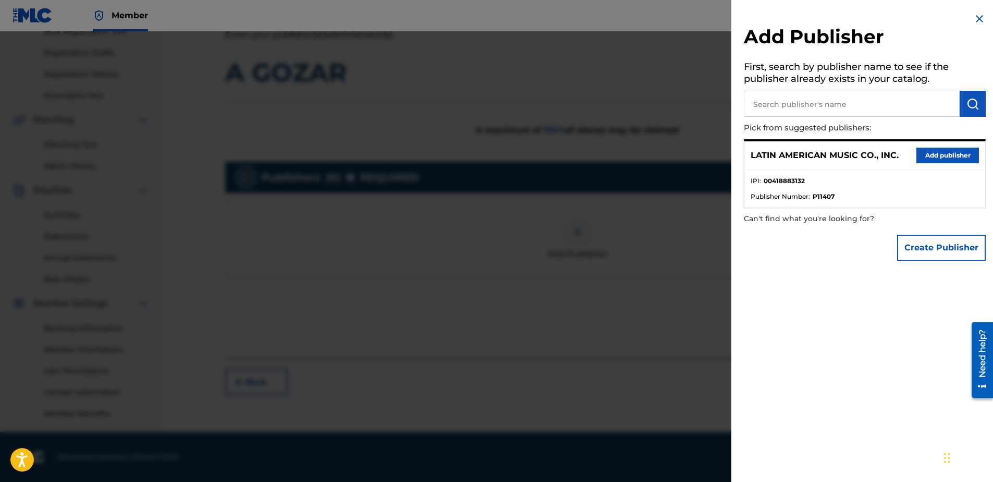
click at [941, 155] on button "Add publisher" at bounding box center [947, 156] width 63 height 16
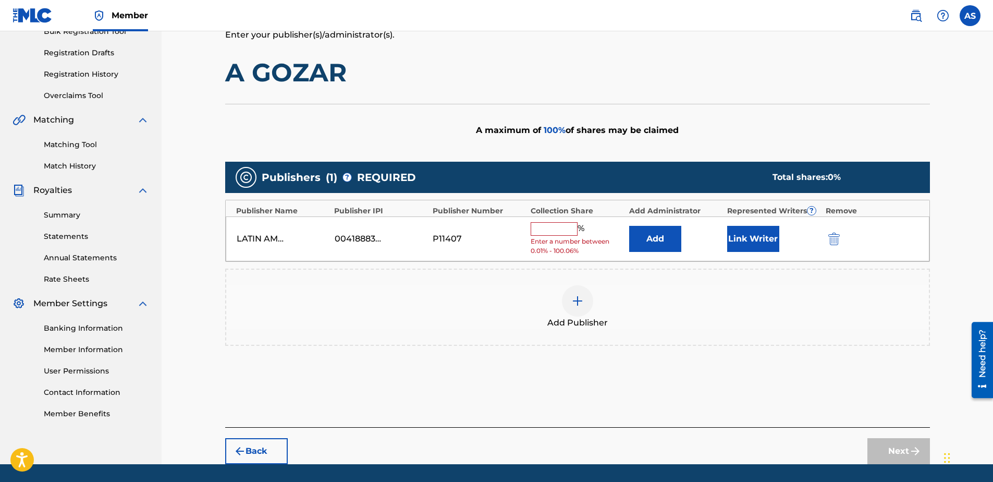
click at [548, 228] on input "text" at bounding box center [554, 229] width 47 height 14
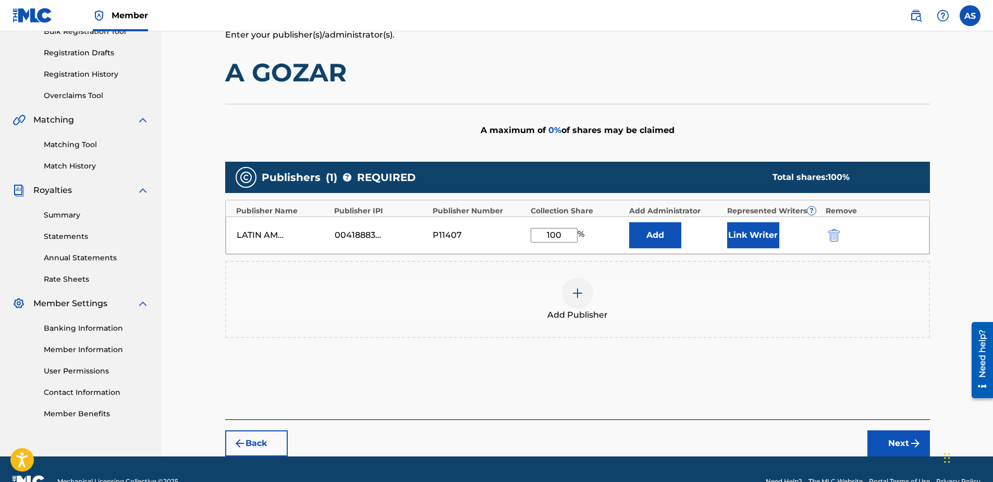
type input "100"
click at [755, 231] on button "Link Writer" at bounding box center [753, 235] width 52 height 26
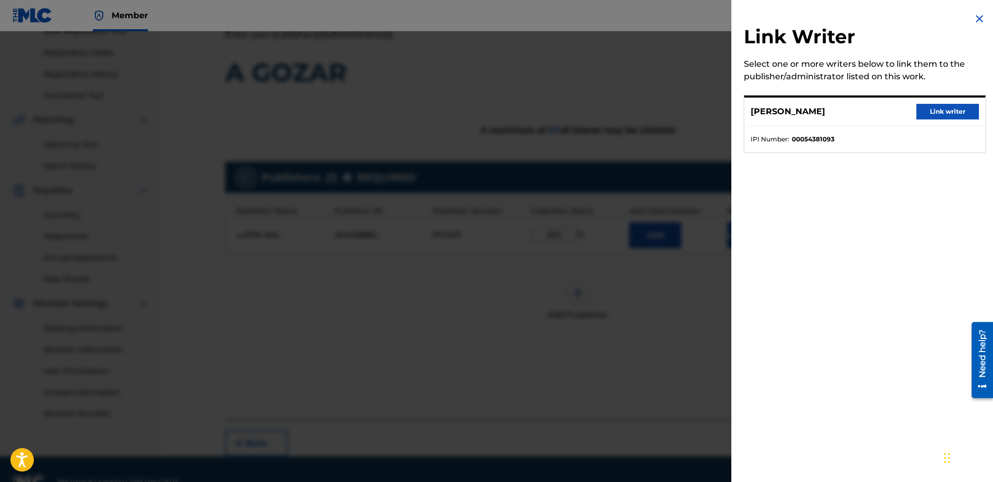
click at [931, 115] on button "Link writer" at bounding box center [947, 112] width 63 height 16
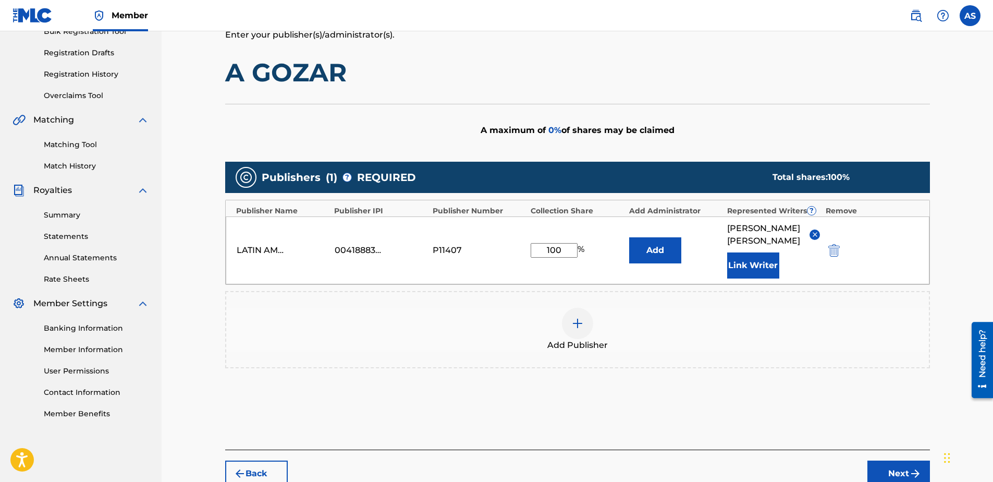
click at [898, 472] on button "Next" at bounding box center [898, 473] width 63 height 26
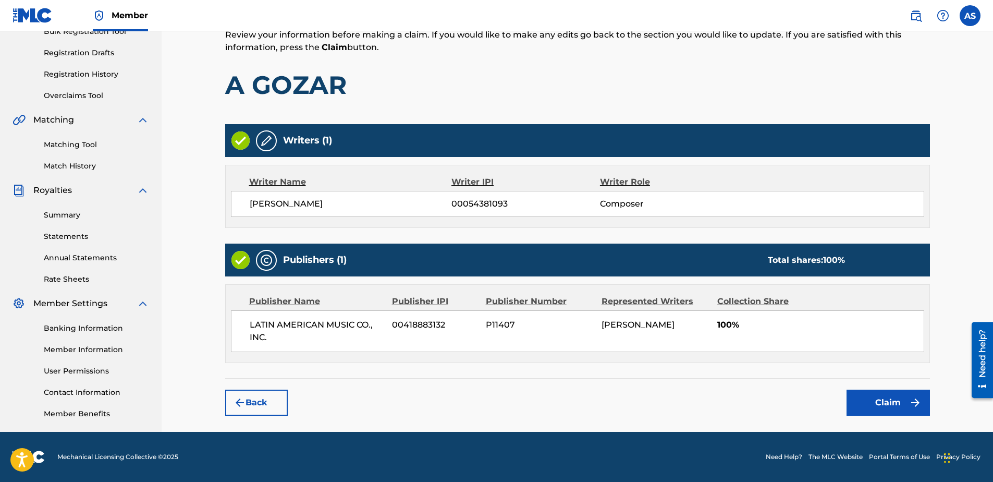
click at [855, 404] on button "Claim" at bounding box center [887, 402] width 83 height 26
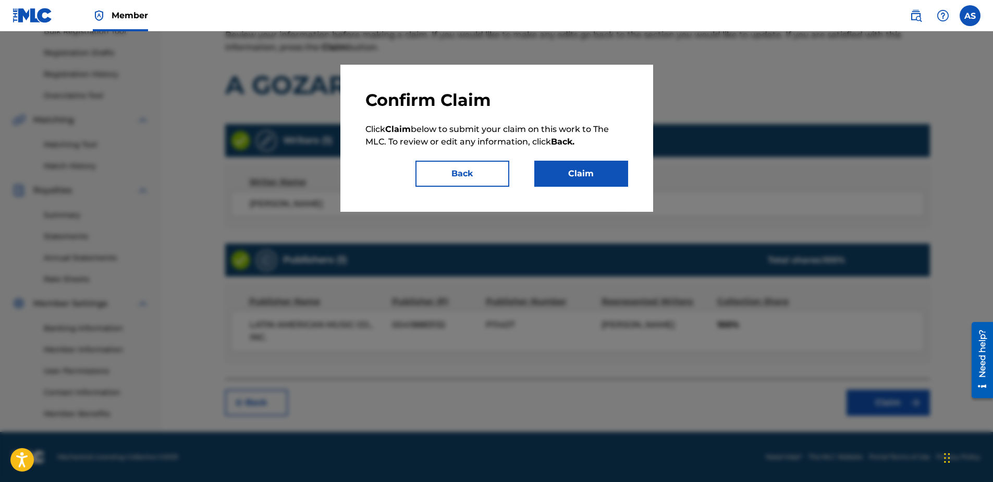
click at [576, 175] on button "Claim" at bounding box center [581, 174] width 94 height 26
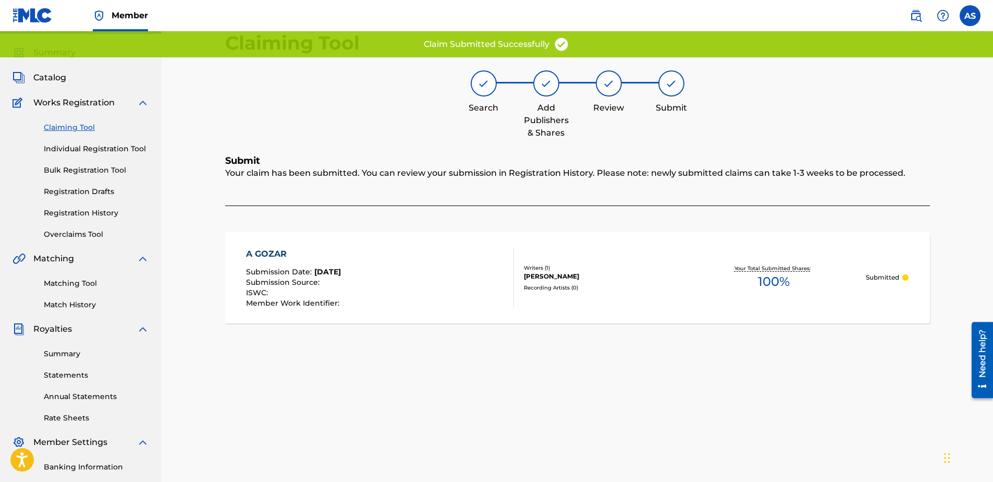
scroll to position [8, 0]
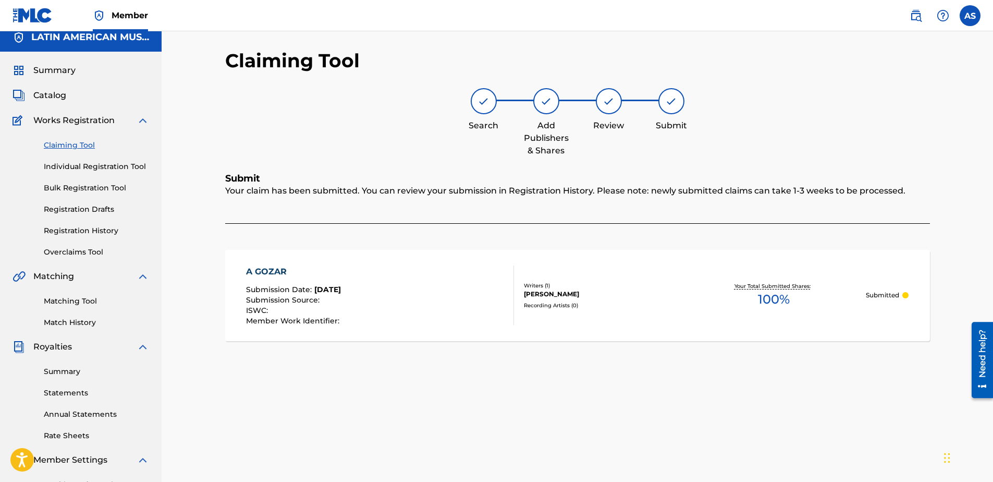
click at [67, 141] on link "Claiming Tool" at bounding box center [96, 145] width 105 height 11
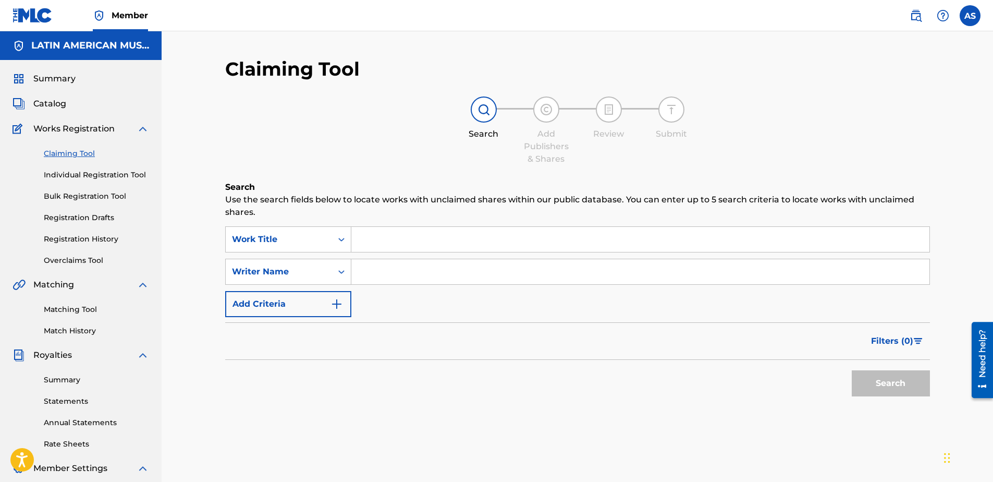
click at [379, 277] on input "Search Form" at bounding box center [640, 271] width 578 height 25
type input "CANDIDO VICENTY"
click at [891, 371] on button "Search" at bounding box center [891, 383] width 78 height 26
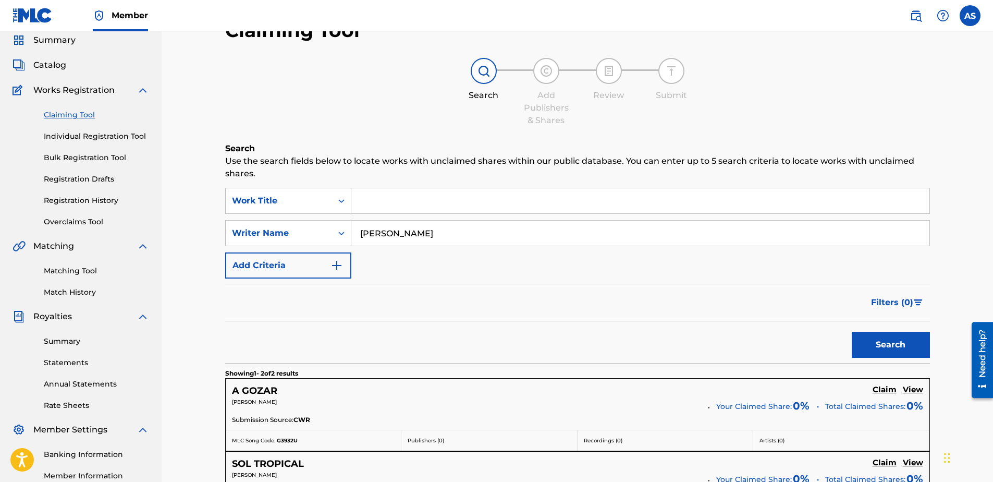
scroll to position [208, 0]
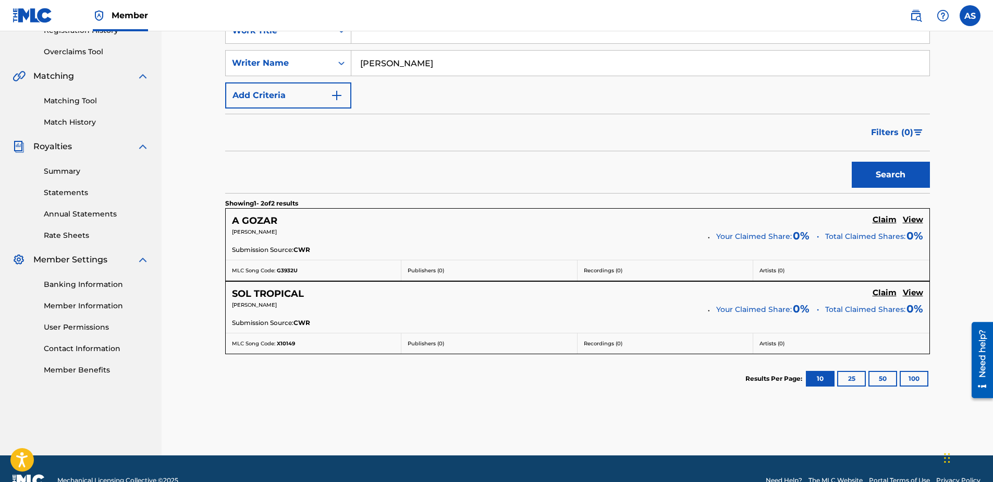
click at [888, 225] on h5 "Claim" at bounding box center [885, 220] width 24 height 10
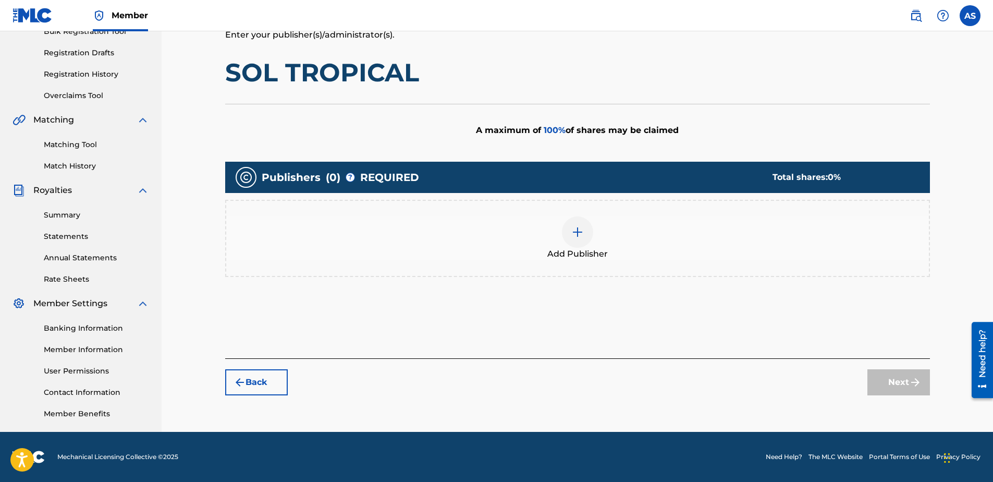
click at [578, 237] on img at bounding box center [577, 232] width 13 height 13
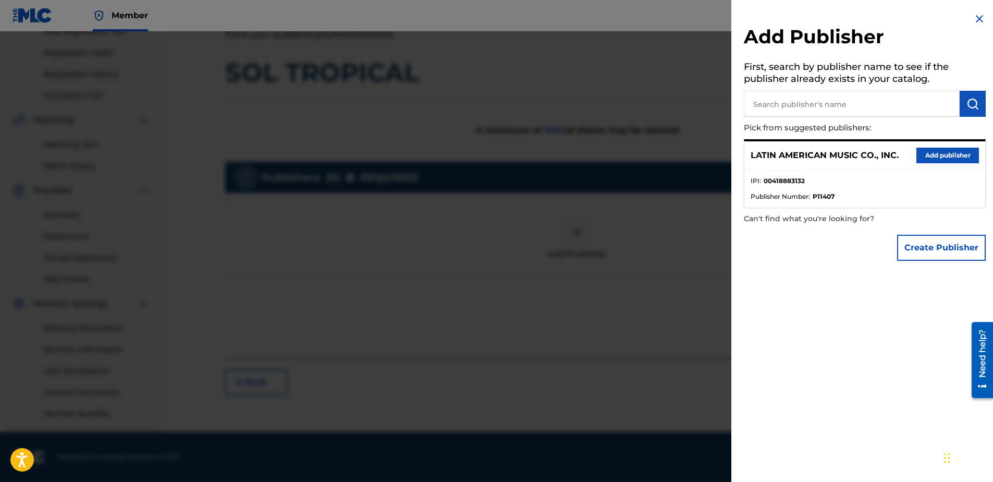
click at [938, 154] on button "Add publisher" at bounding box center [947, 156] width 63 height 16
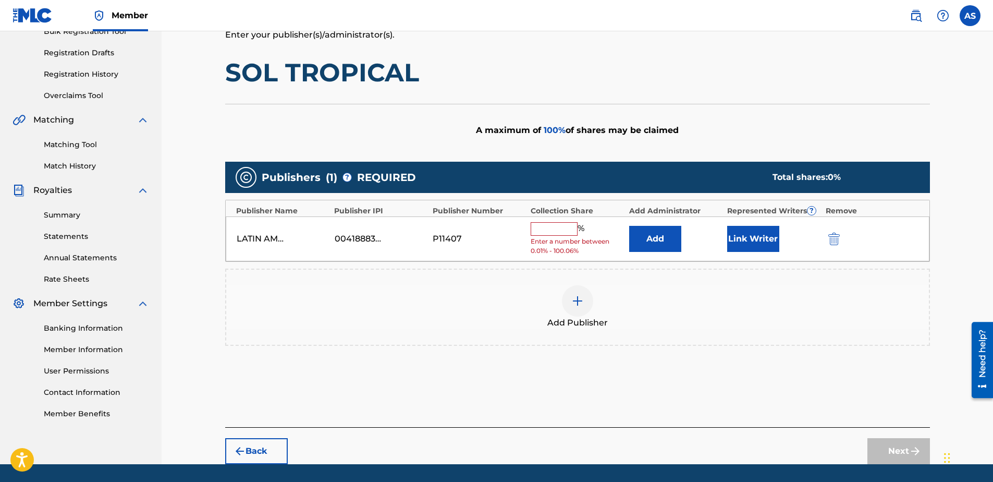
click at [547, 225] on input "text" at bounding box center [554, 229] width 47 height 14
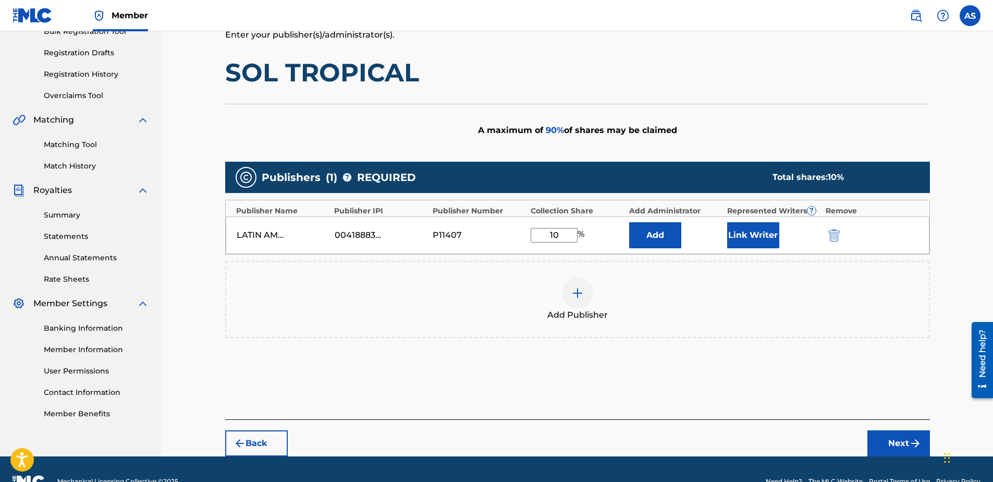
click at [763, 243] on button "Link Writer" at bounding box center [753, 235] width 52 height 26
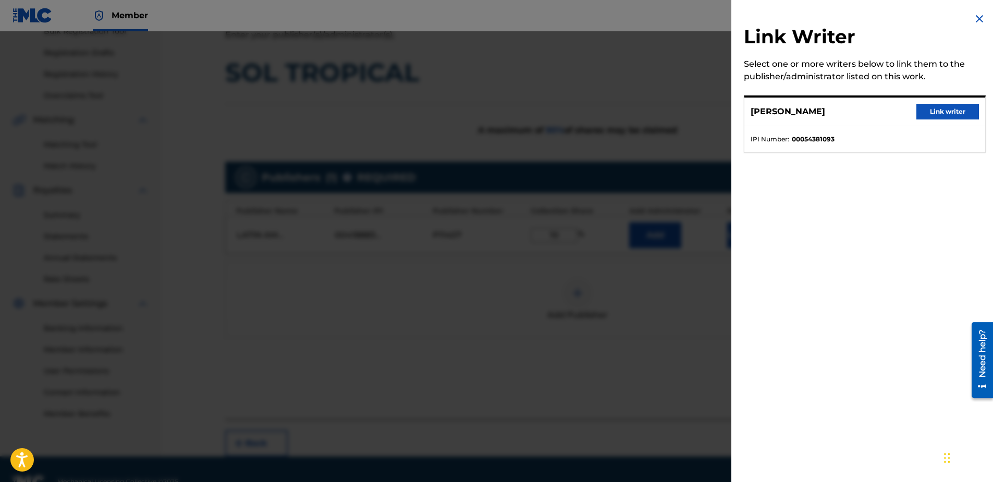
click at [959, 107] on button "Link writer" at bounding box center [947, 112] width 63 height 16
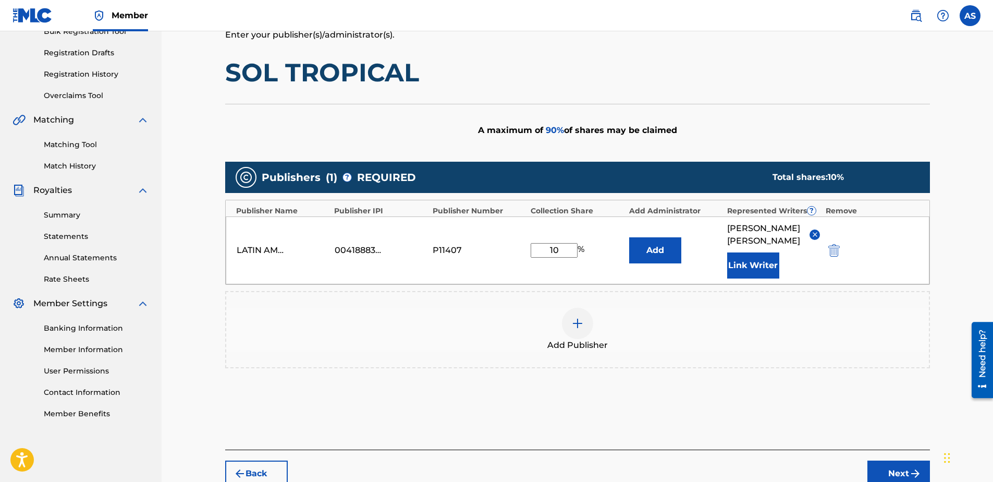
click at [566, 252] on input "10" at bounding box center [554, 250] width 47 height 15
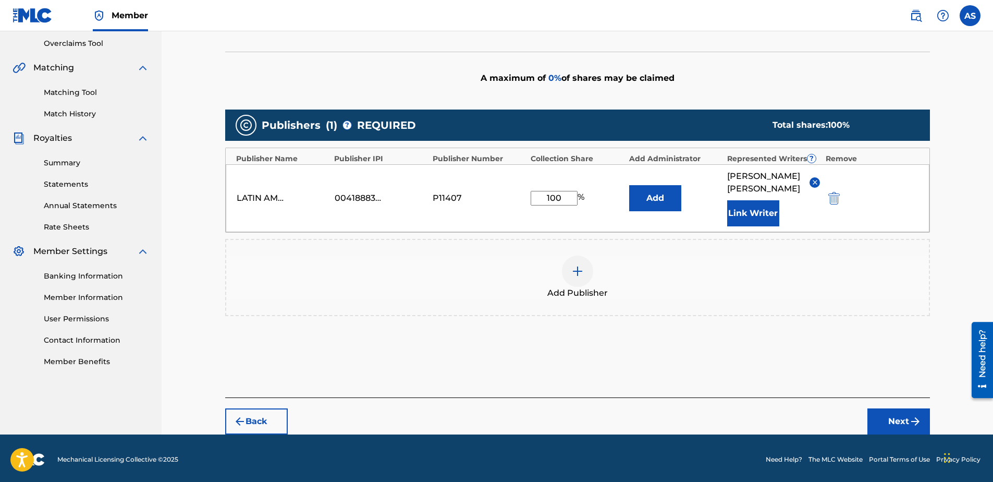
type input "100"
click at [899, 418] on button "Next" at bounding box center [898, 421] width 63 height 26
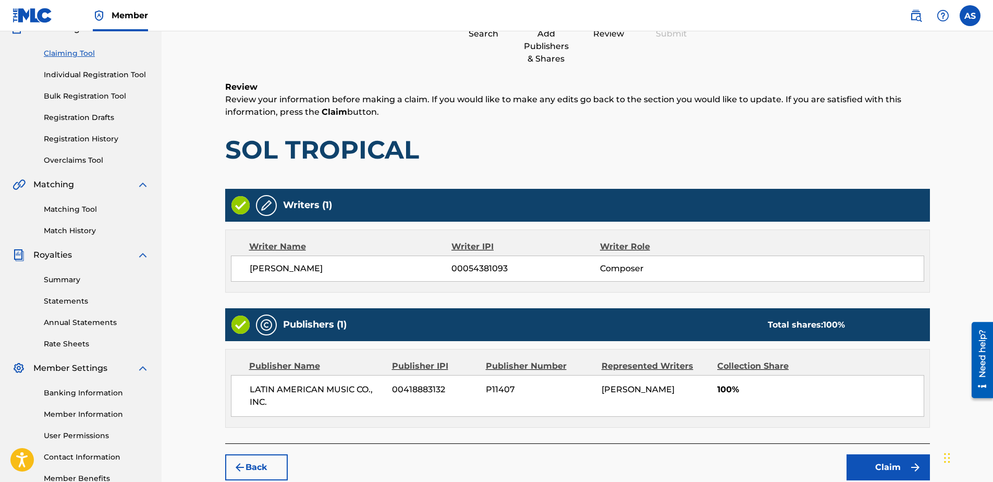
scroll to position [151, 0]
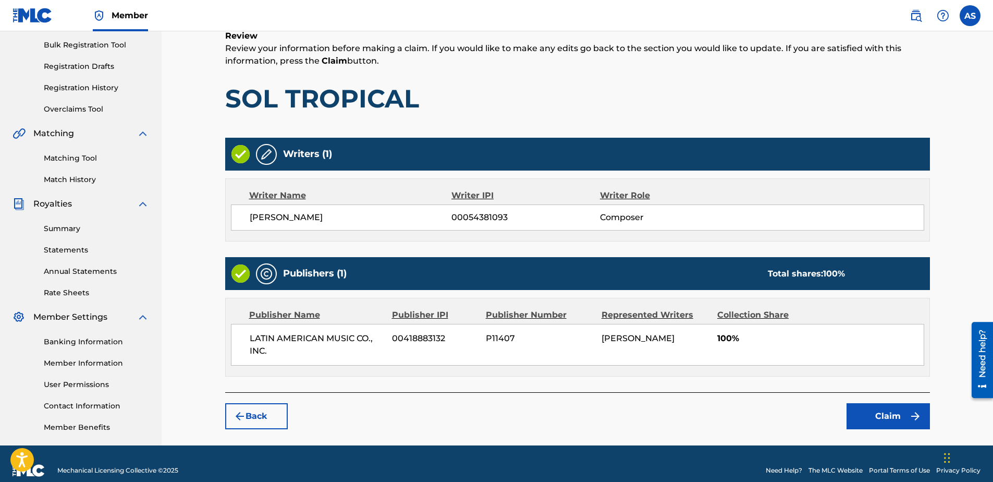
click at [886, 414] on button "Claim" at bounding box center [887, 416] width 83 height 26
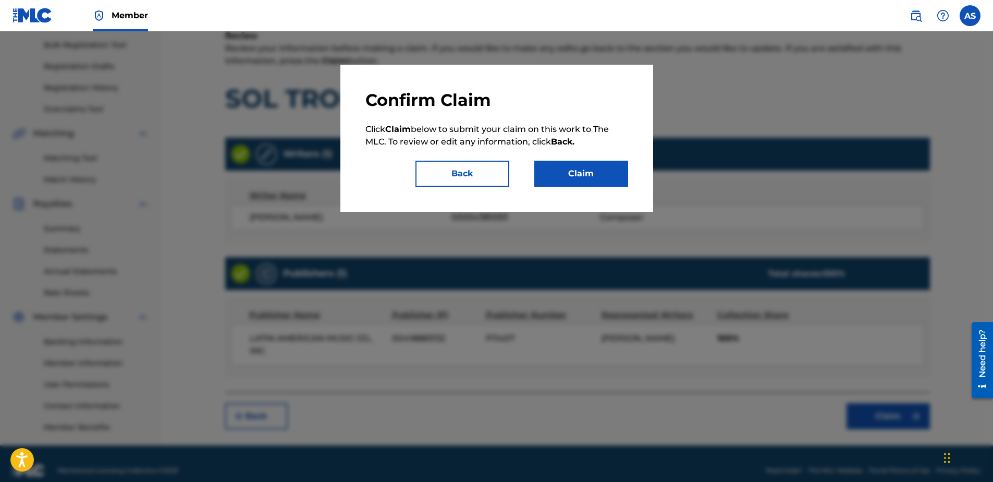
click at [583, 172] on button "Claim" at bounding box center [581, 174] width 94 height 26
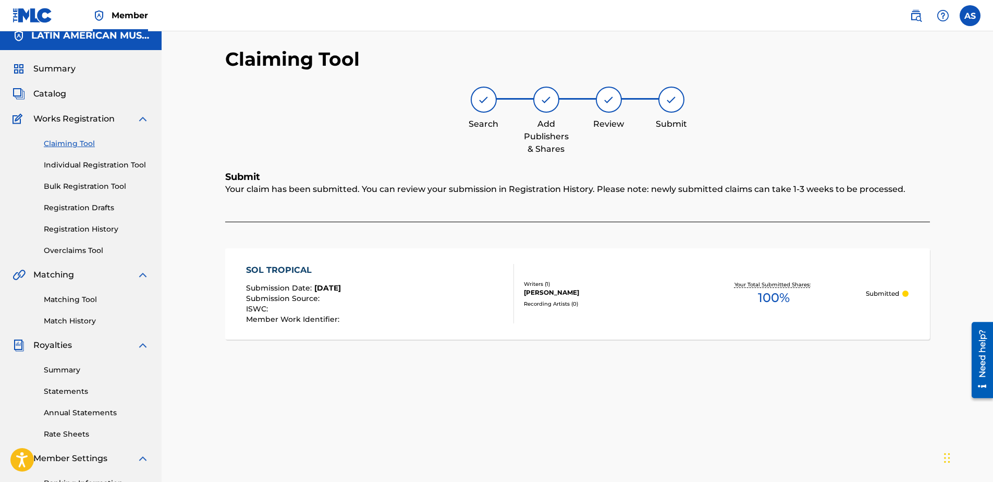
scroll to position [0, 0]
